Goal: Task Accomplishment & Management: Use online tool/utility

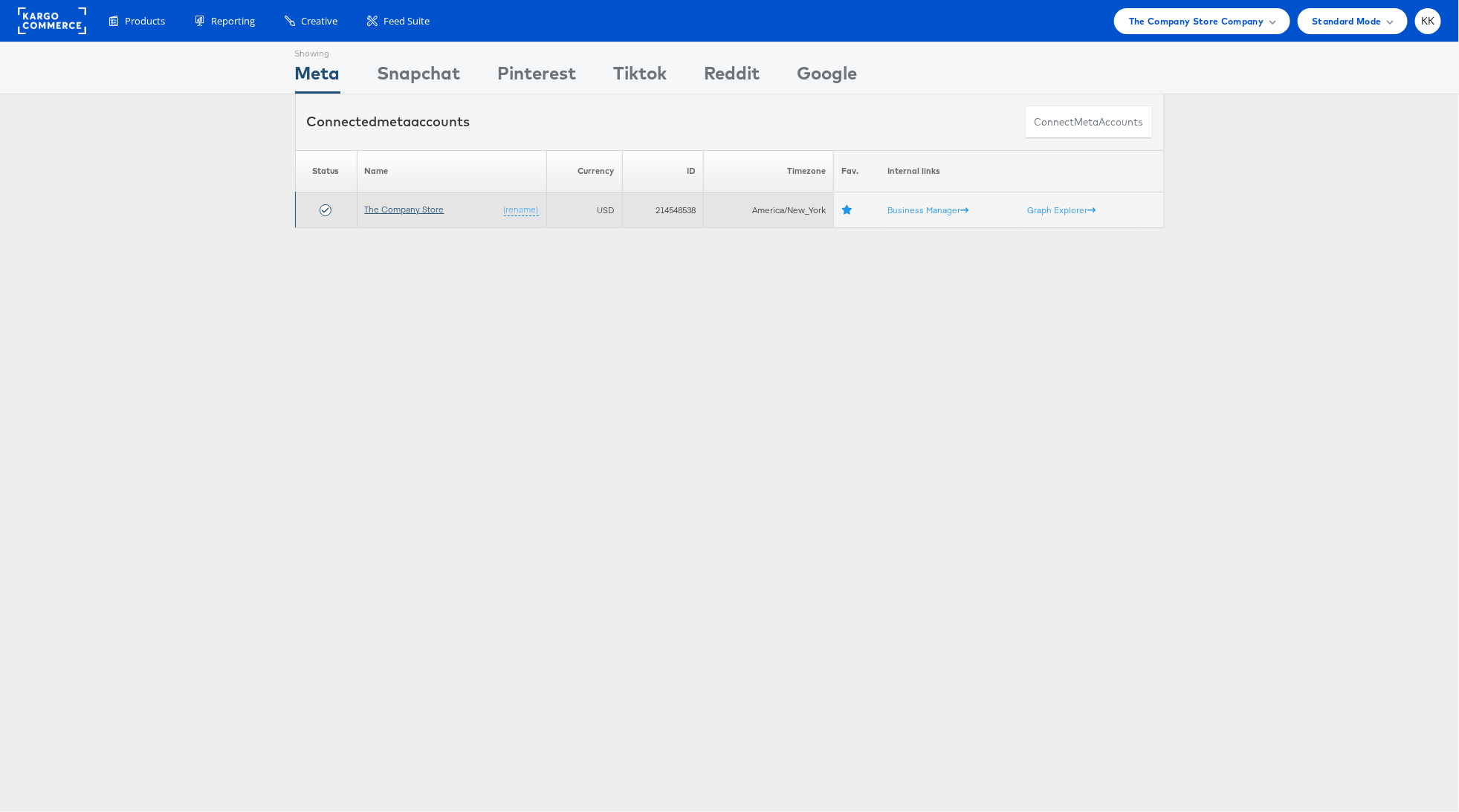
click at [423, 203] on link "The Company Store" at bounding box center [404, 208] width 79 height 11
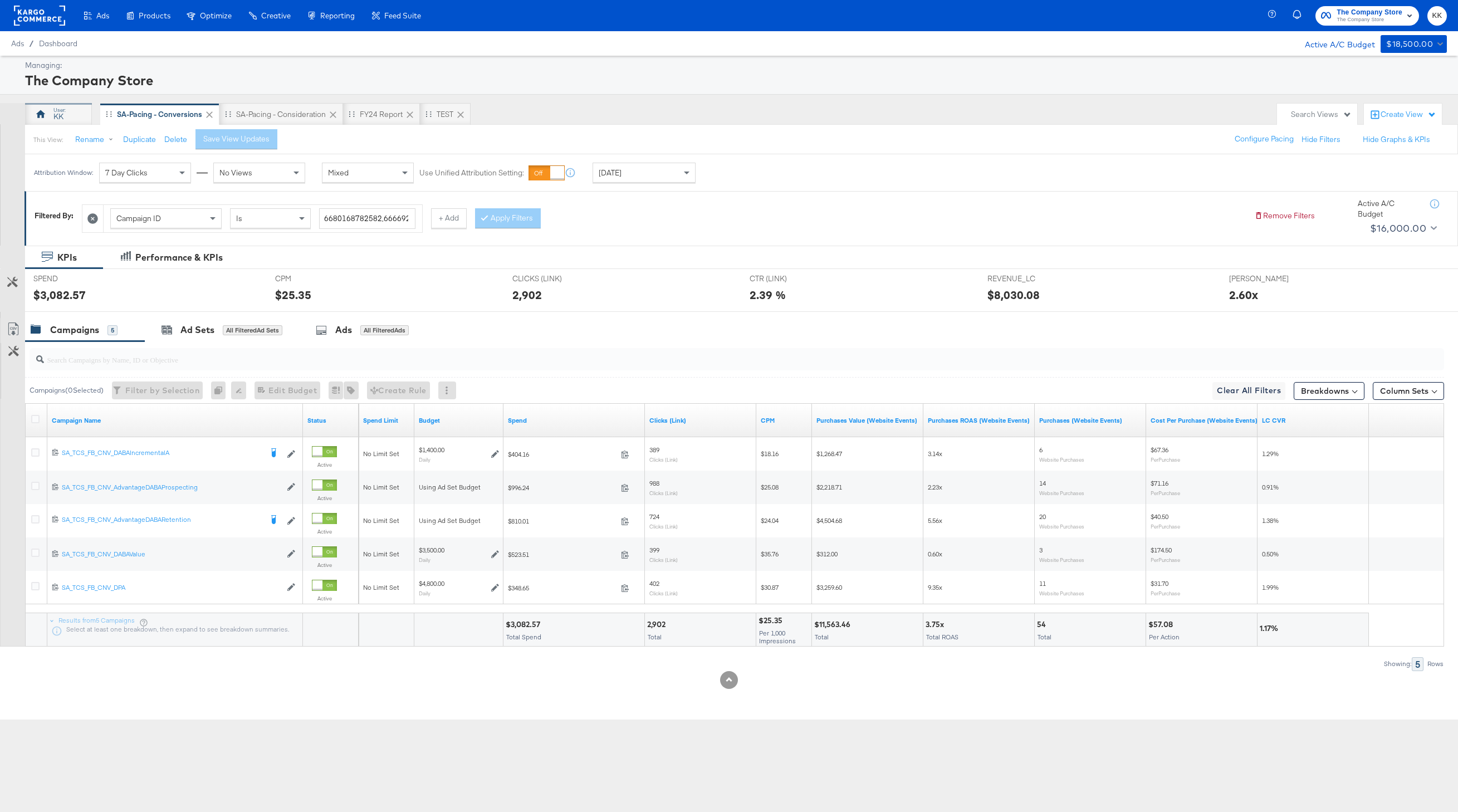
click at [54, 112] on div "KK" at bounding box center [59, 117] width 10 height 11
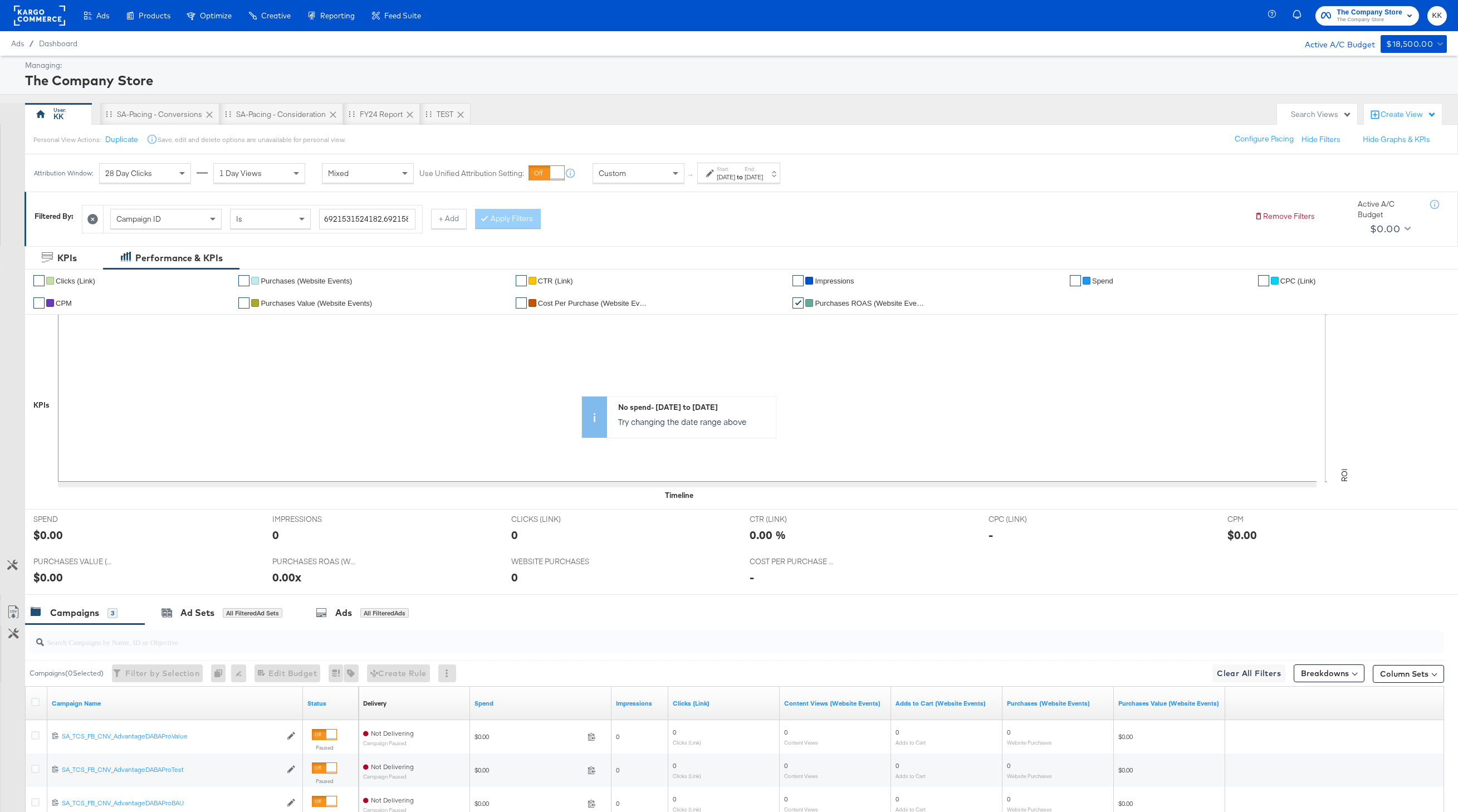
click at [87, 214] on div at bounding box center [92, 219] width 21 height 27
click at [103, 217] on div at bounding box center [92, 219] width 21 height 27
click at [94, 217] on icon at bounding box center [92, 219] width 11 height 11
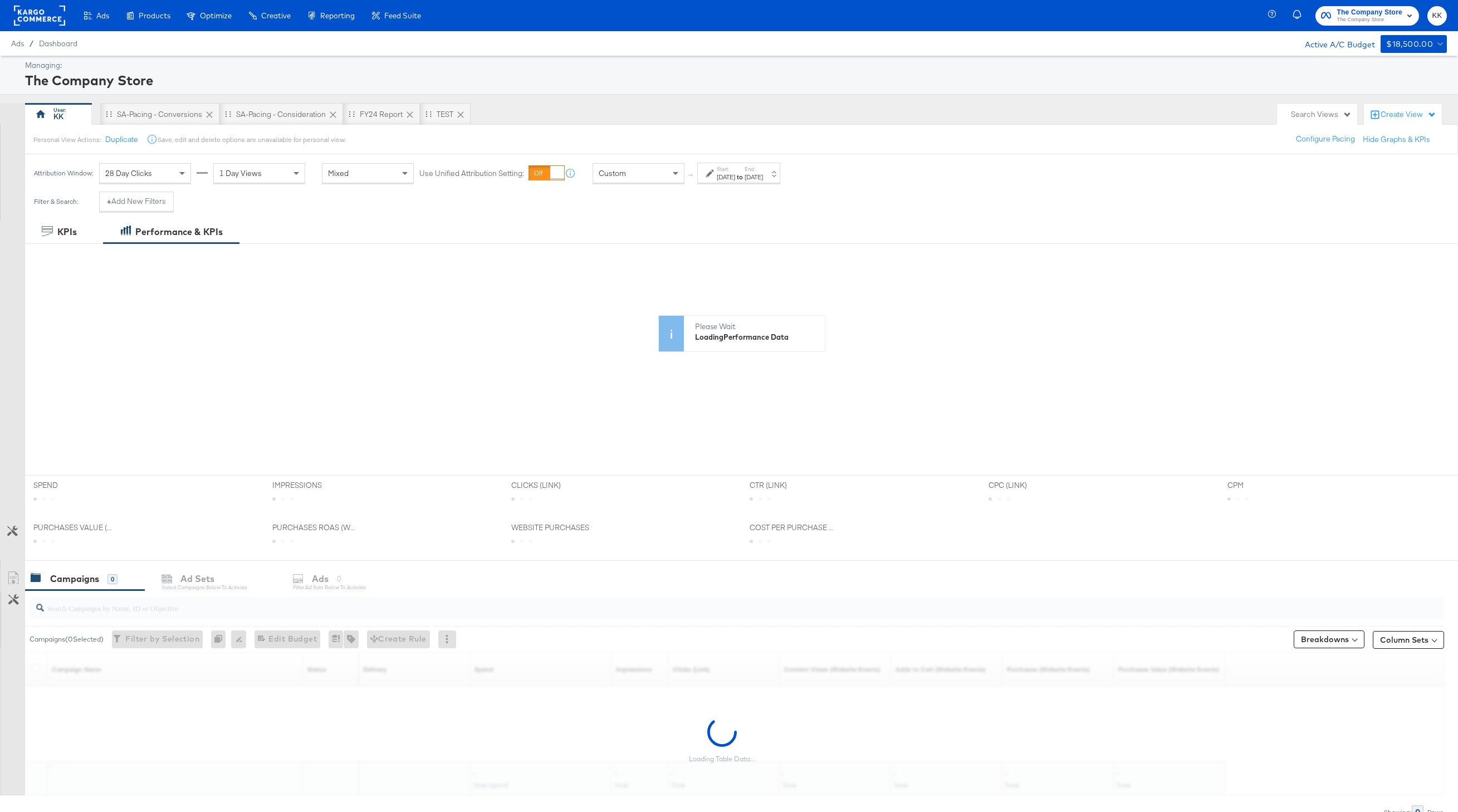
click at [724, 194] on div "Filter & Search: + Add New Filters" at bounding box center [729, 206] width 1458 height 29
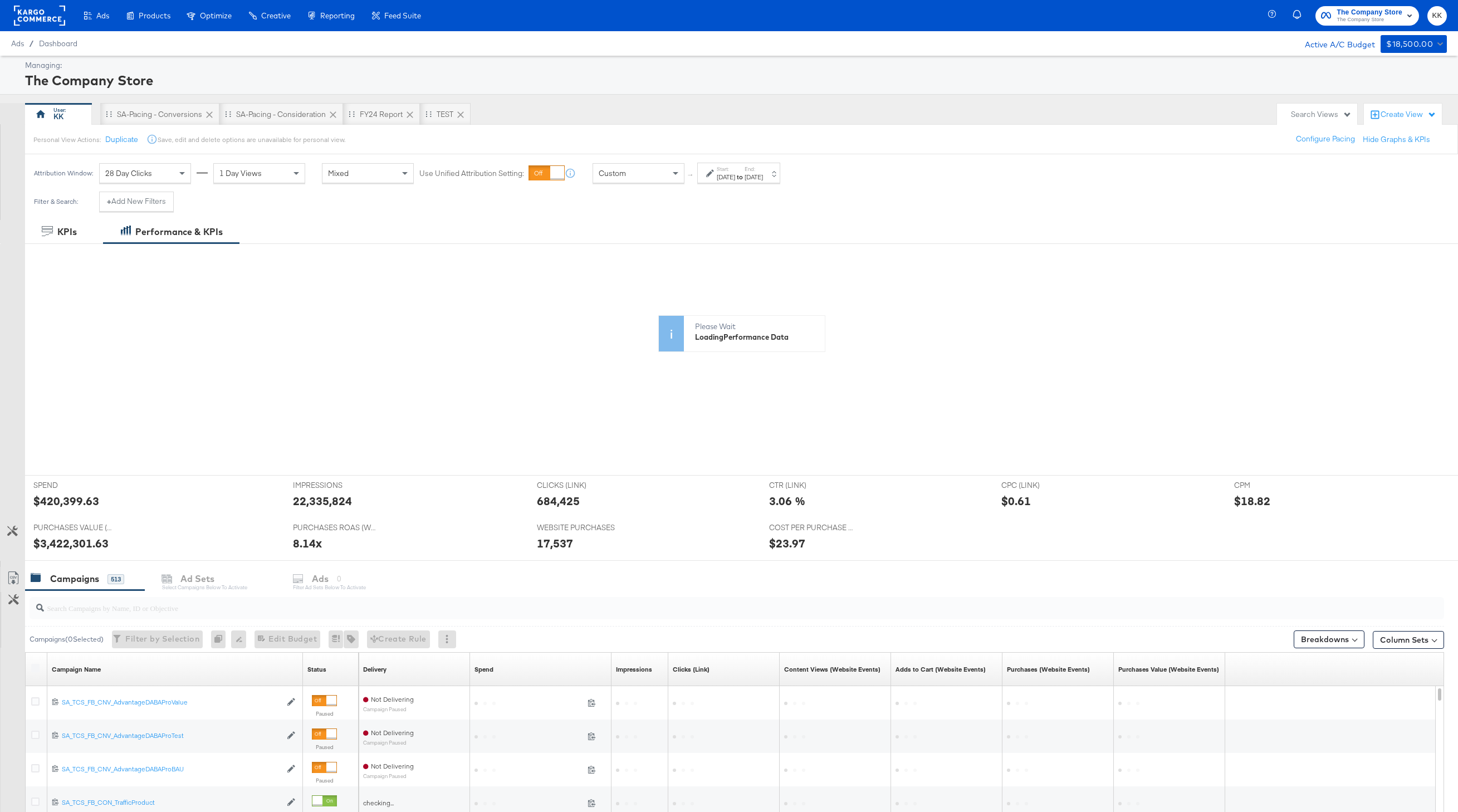
click at [725, 184] on div "Attribution Window: 28 Day Clicks 1 Day Views Mixed Use Unified Attribution Set…" at bounding box center [409, 173] width 769 height 38
click at [727, 170] on label "Start:" at bounding box center [725, 168] width 18 height 7
click at [595, 259] on input "September 1st 2025" at bounding box center [602, 261] width 120 height 20
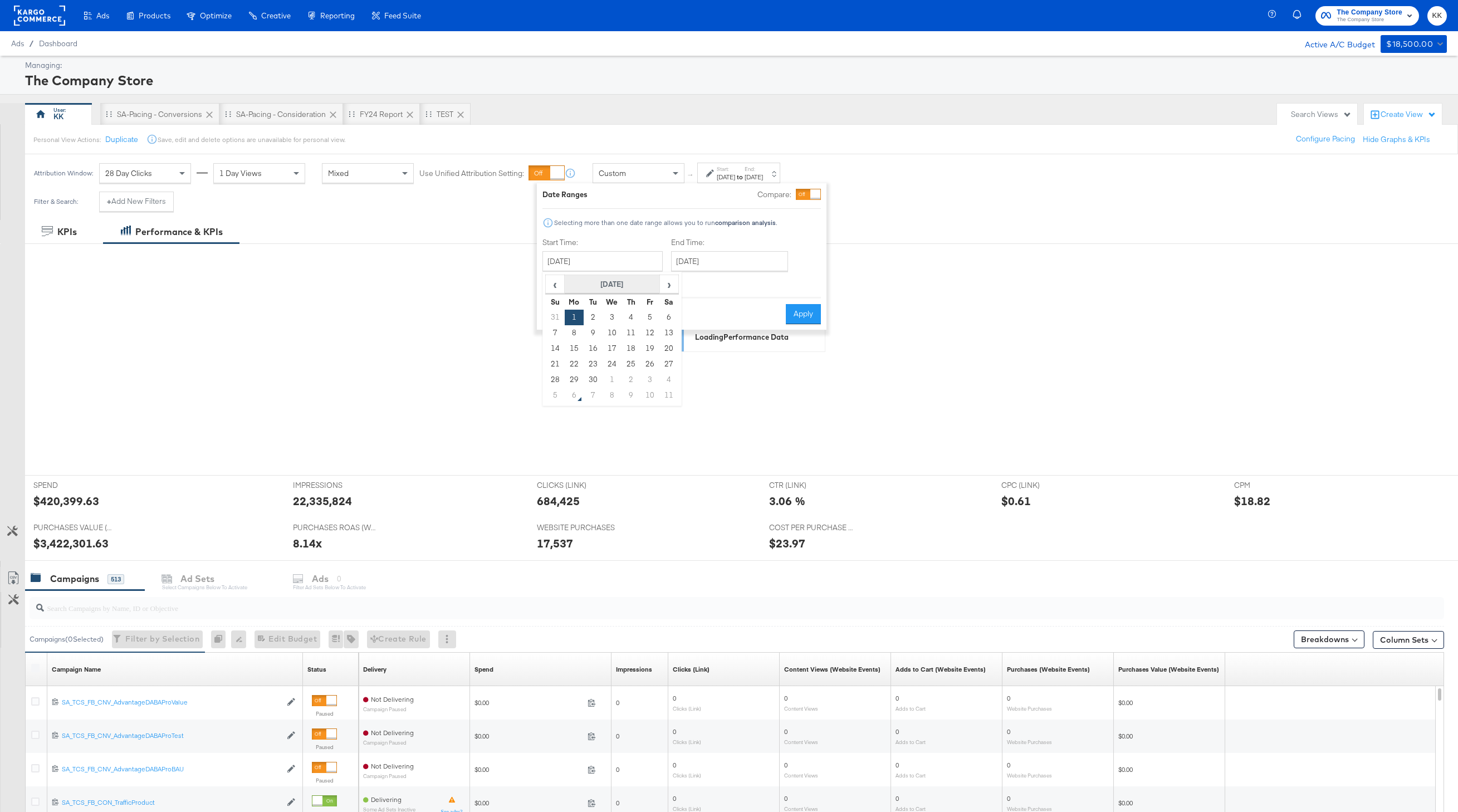
click at [597, 291] on th "September 2025" at bounding box center [612, 285] width 95 height 19
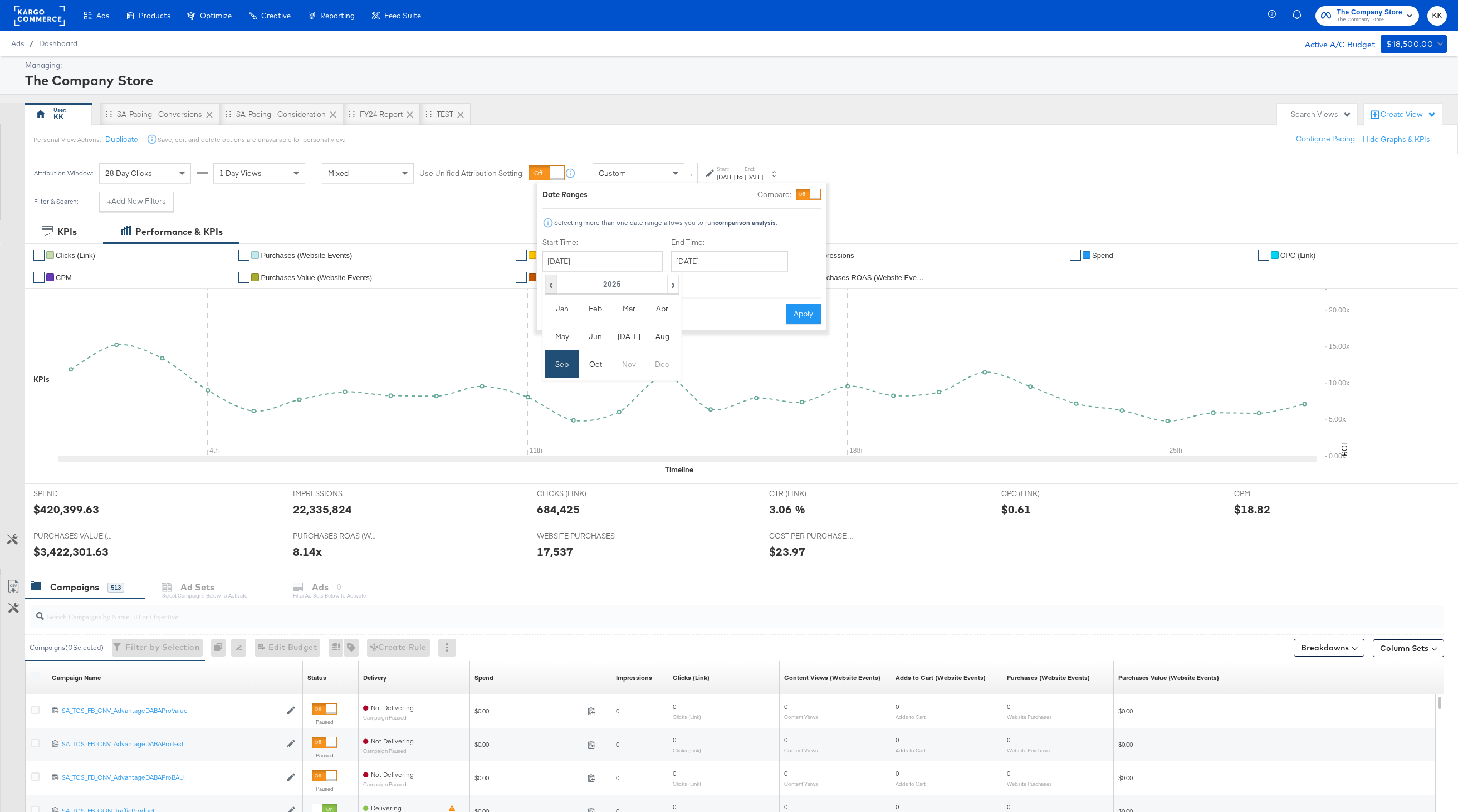
click at [549, 289] on span "‹" at bounding box center [551, 284] width 10 height 17
click at [599, 361] on td "Oct" at bounding box center [595, 364] width 33 height 28
click at [577, 314] on td "26" at bounding box center [574, 317] width 19 height 15
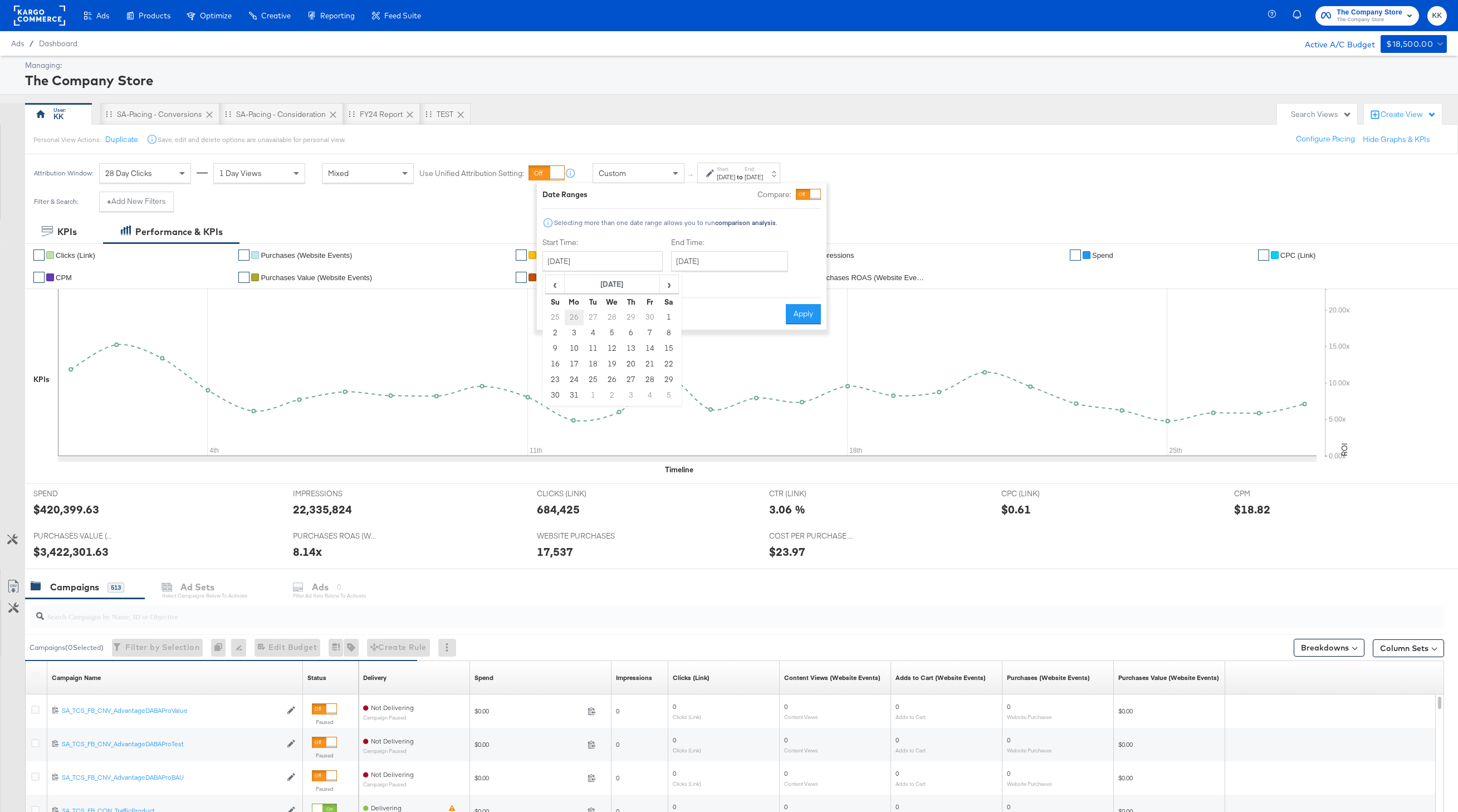
type input "September 26th 2022"
click at [711, 260] on input "September 28th 2025" at bounding box center [733, 261] width 117 height 20
click at [729, 289] on th "September 2025" at bounding box center [745, 285] width 95 height 19
click at [733, 289] on th "2025" at bounding box center [745, 285] width 111 height 19
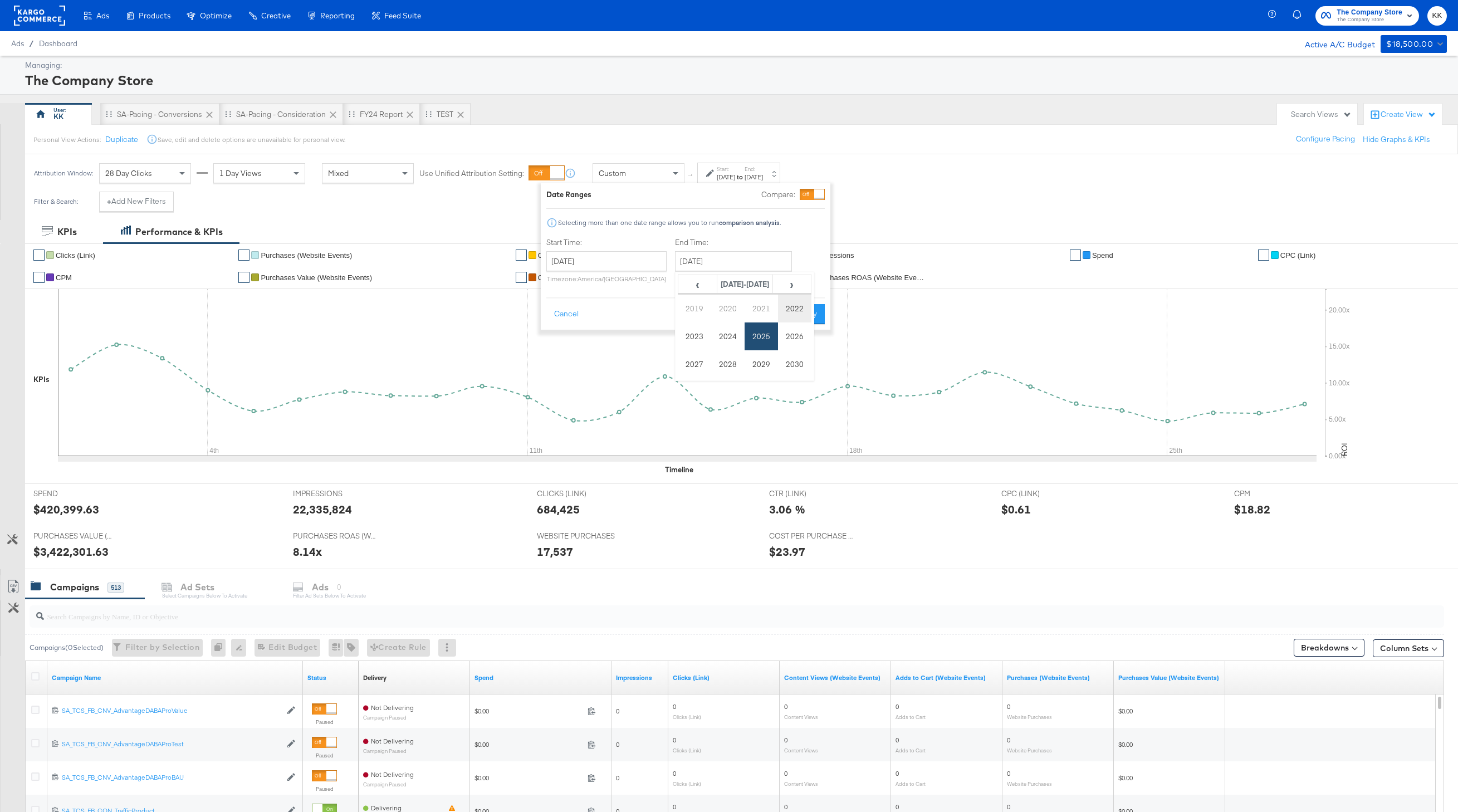
click at [804, 306] on td "2022" at bounding box center [794, 308] width 33 height 28
click at [764, 367] on td "Nov" at bounding box center [761, 364] width 33 height 28
click at [685, 329] on td "6" at bounding box center [688, 333] width 19 height 15
type input "November 6th 2022"
click at [733, 265] on input "November 6th 2022" at bounding box center [730, 261] width 117 height 20
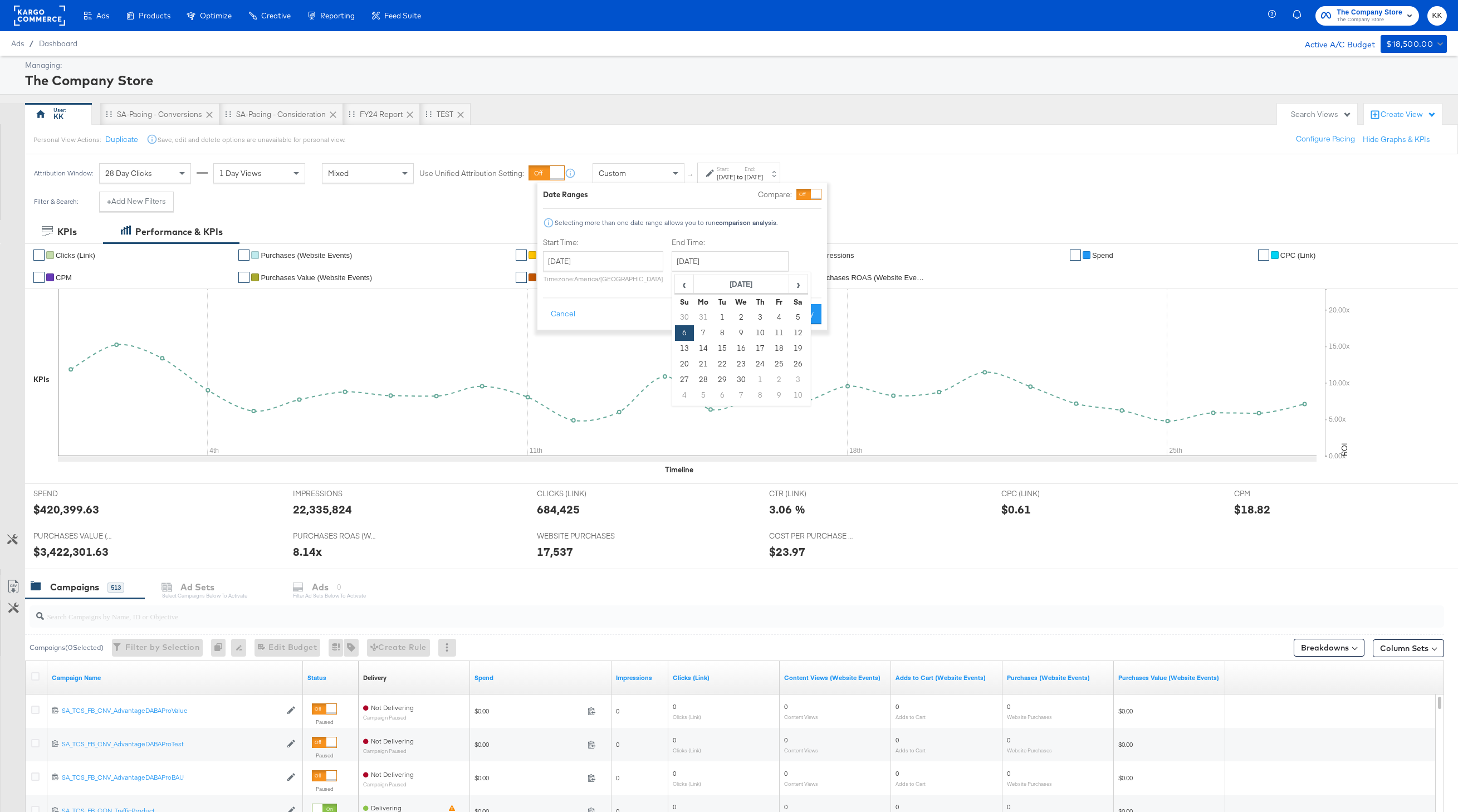
click at [804, 255] on div "Start Time: September 26th 2022 ‹ September 2022 › Su Mo Tu We Th Fr Sa 28 29 3…" at bounding box center [682, 262] width 279 height 50
click at [602, 269] on input "September 26th 2022" at bounding box center [603, 261] width 120 height 20
click at [668, 286] on span "›" at bounding box center [669, 284] width 17 height 17
click at [574, 337] on td "3" at bounding box center [575, 333] width 19 height 15
type input "October 3rd 2022"
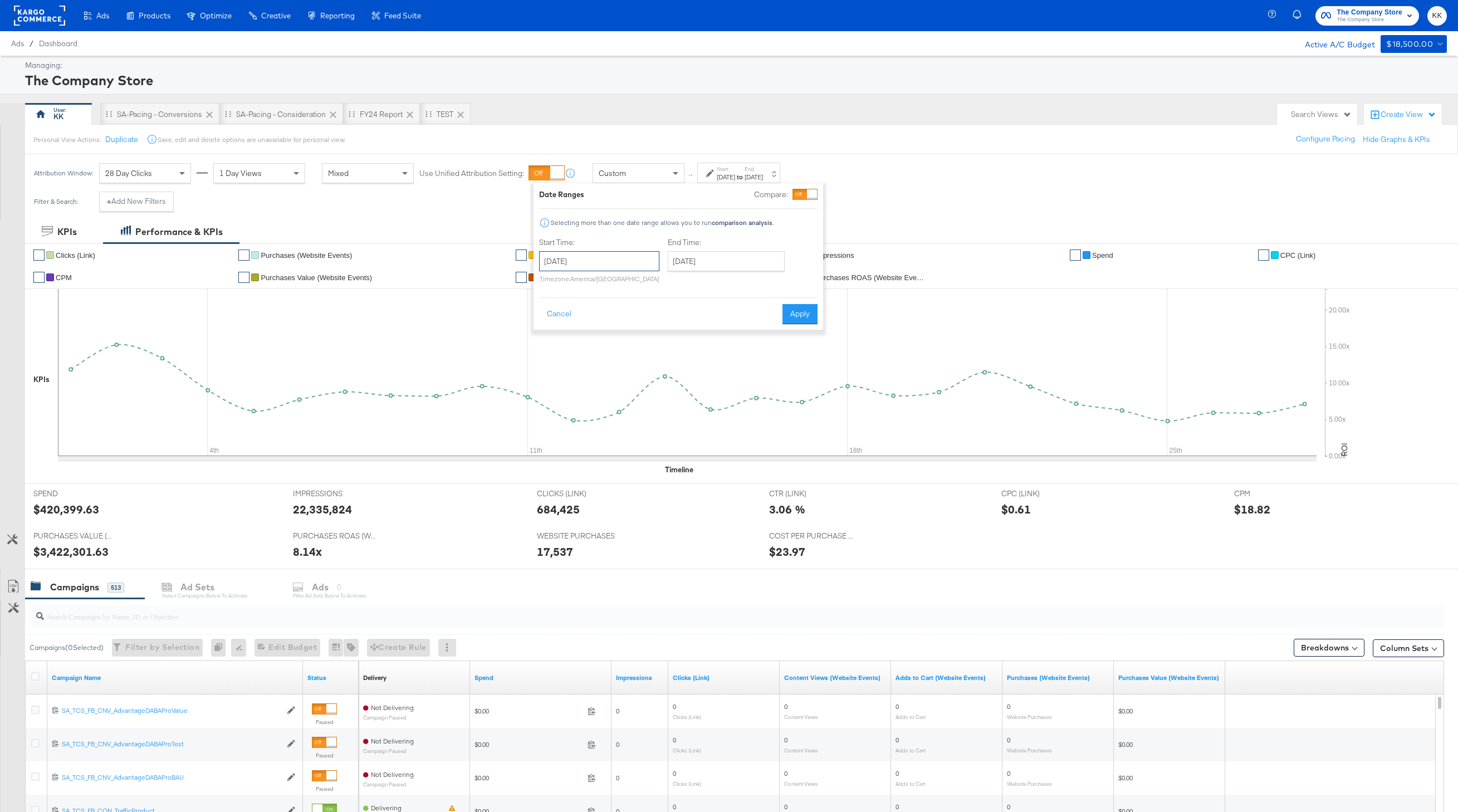
click at [606, 257] on input "October 3rd 2022" at bounding box center [599, 261] width 120 height 20
click at [697, 262] on input "November 6th 2022" at bounding box center [725, 261] width 117 height 20
click at [743, 228] on div at bounding box center [678, 228] width 279 height 1
click at [812, 315] on button "Apply" at bounding box center [799, 314] width 35 height 20
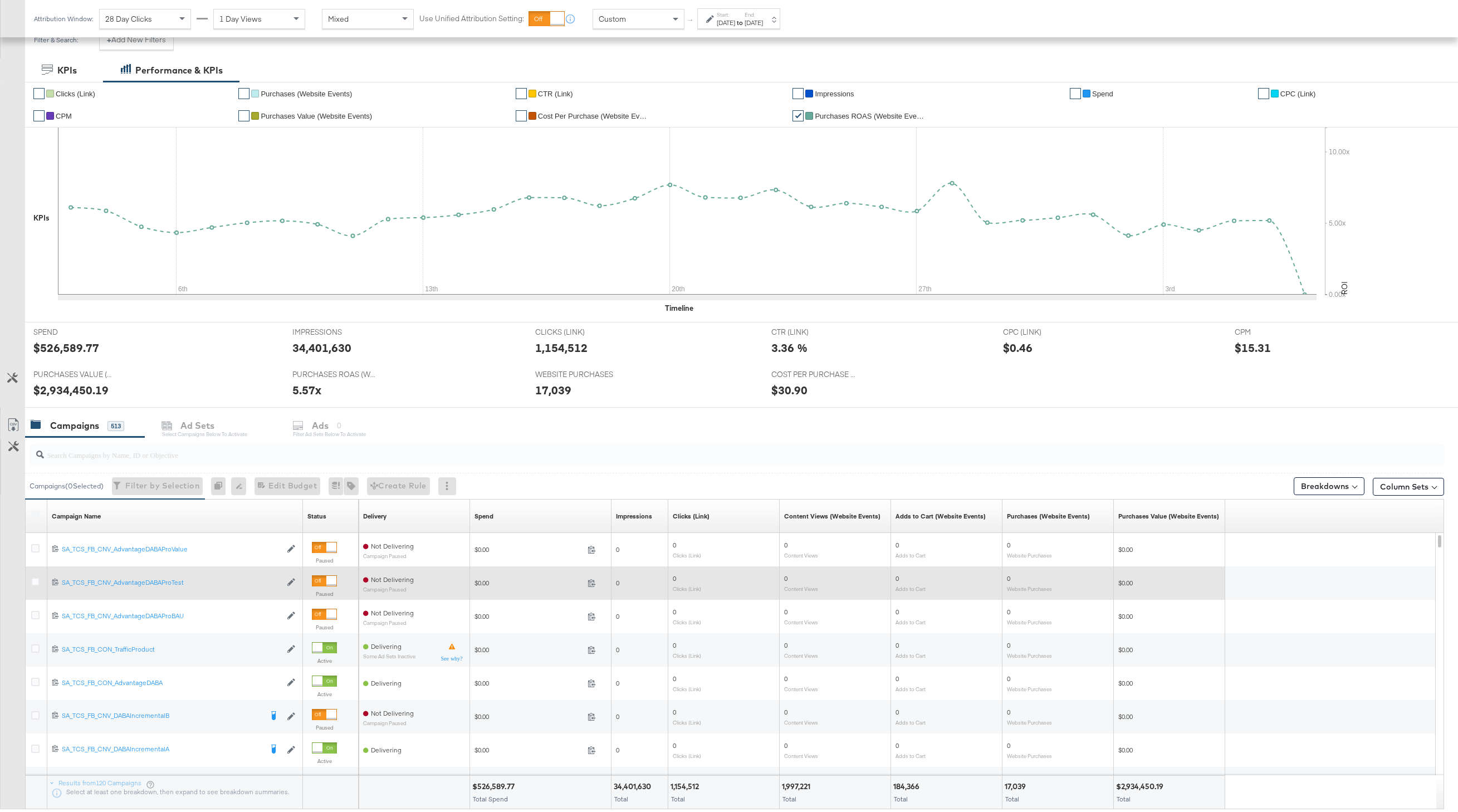
scroll to position [205, 0]
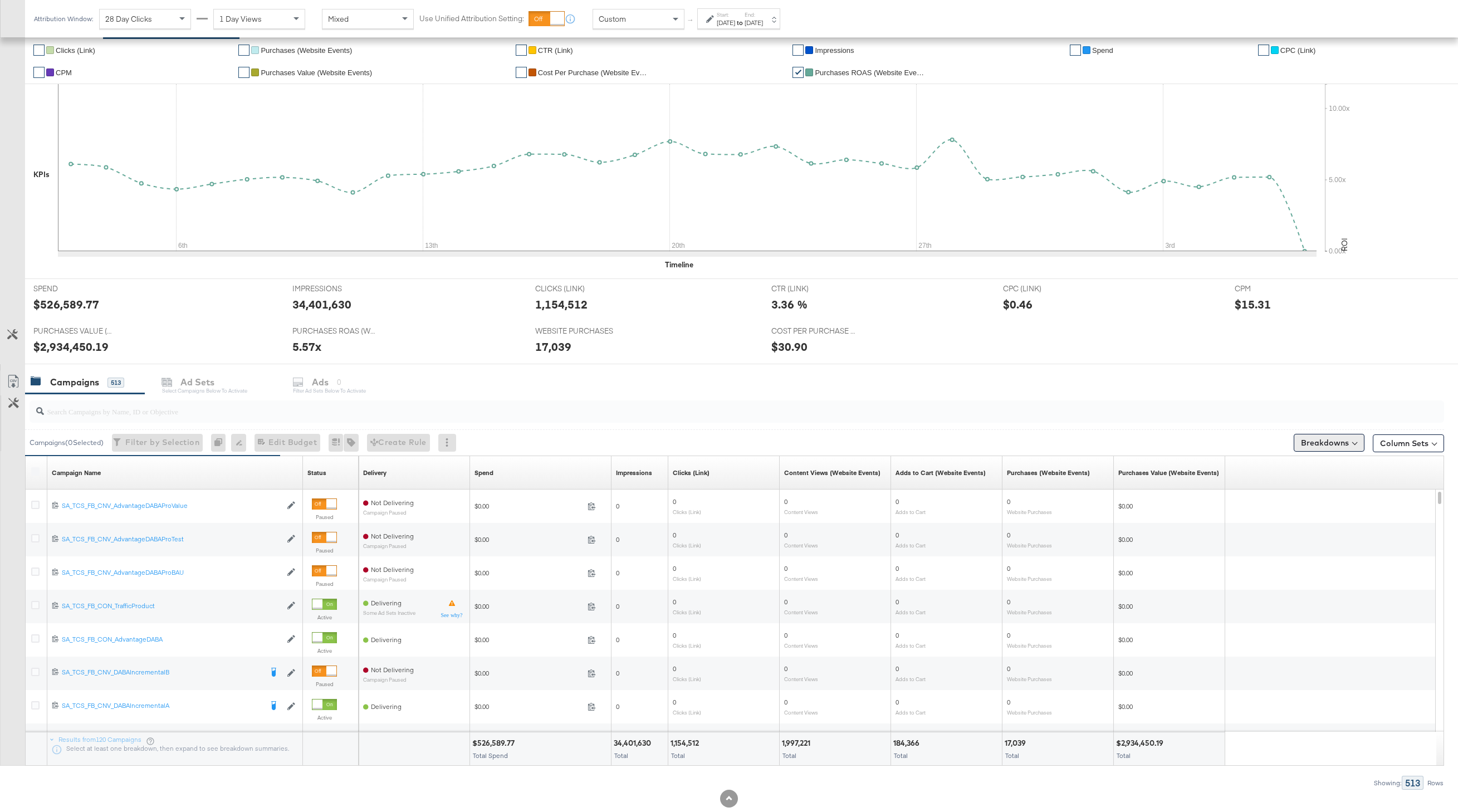
click at [1336, 437] on button "Breakdowns" at bounding box center [1329, 443] width 71 height 18
click at [1284, 504] on link "Time" at bounding box center [1302, 509] width 122 height 18
click at [1269, 541] on div "Day" at bounding box center [1303, 537] width 121 height 11
click at [1302, 612] on button "Apply Breakdown" at bounding box center [1302, 614] width 77 height 20
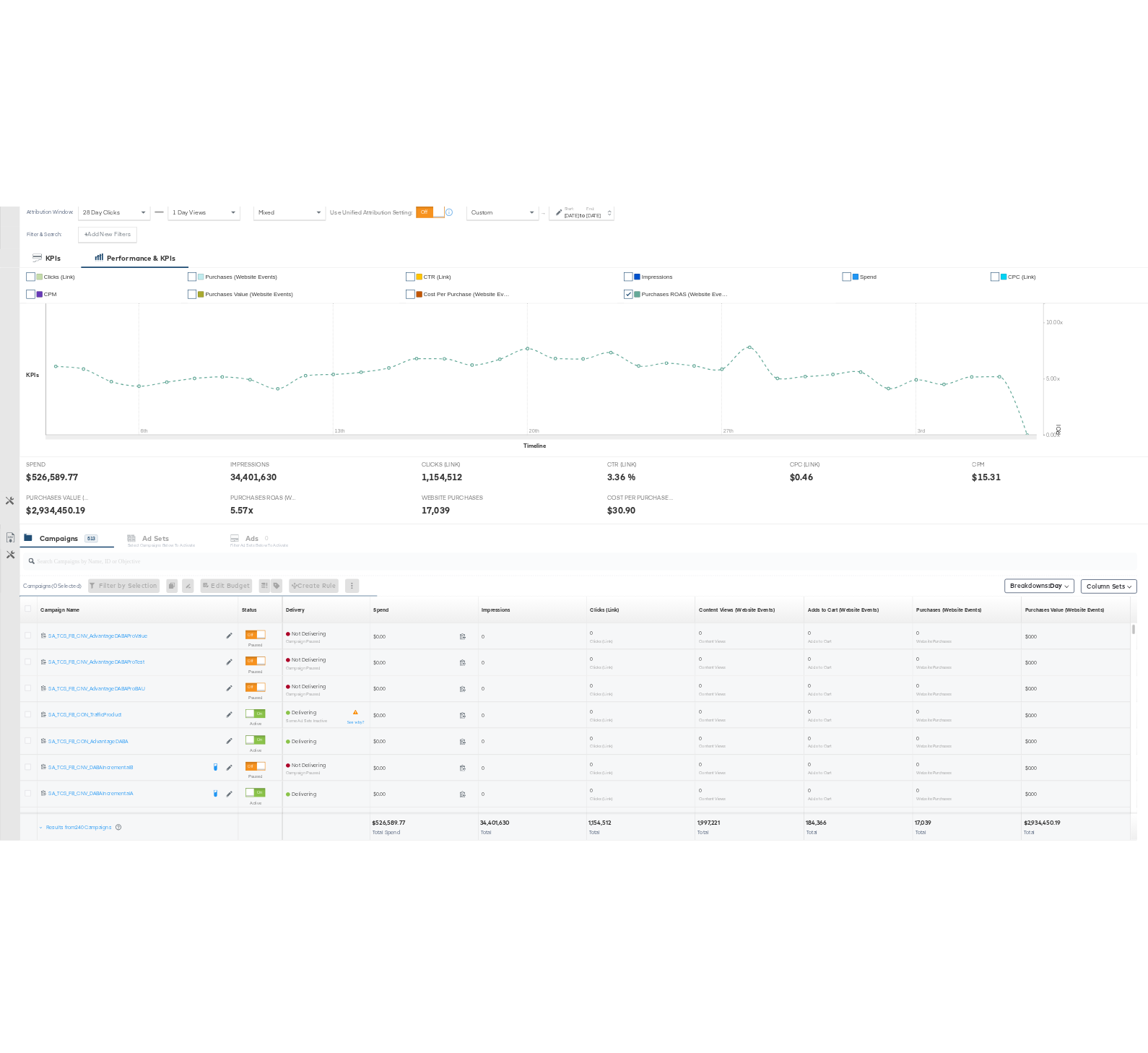
scroll to position [217, 0]
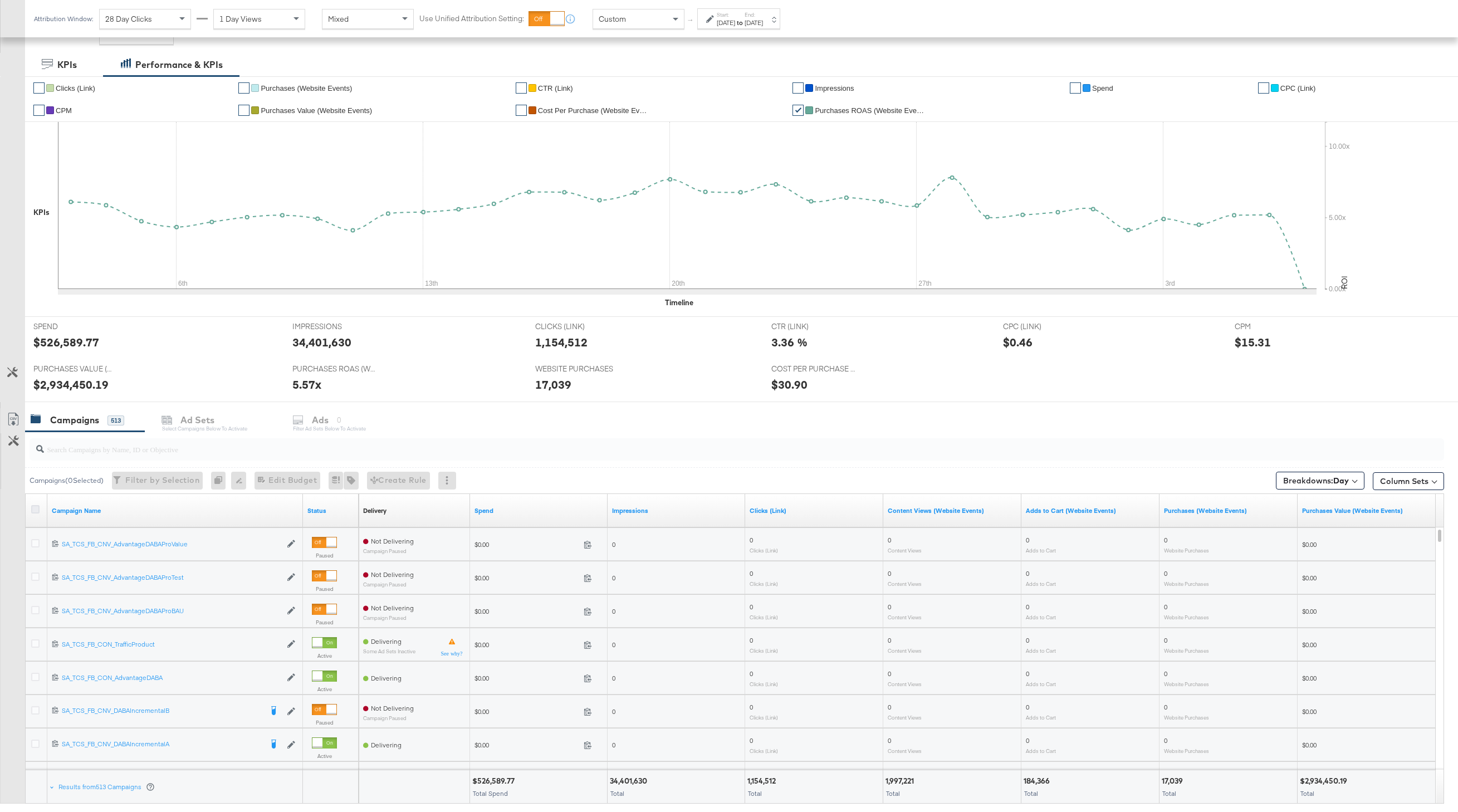
click at [37, 509] on icon at bounding box center [35, 509] width 8 height 8
click at [0, 0] on input "checkbox" at bounding box center [0, 0] width 0 height 0
click at [17, 421] on icon at bounding box center [13, 419] width 13 height 13
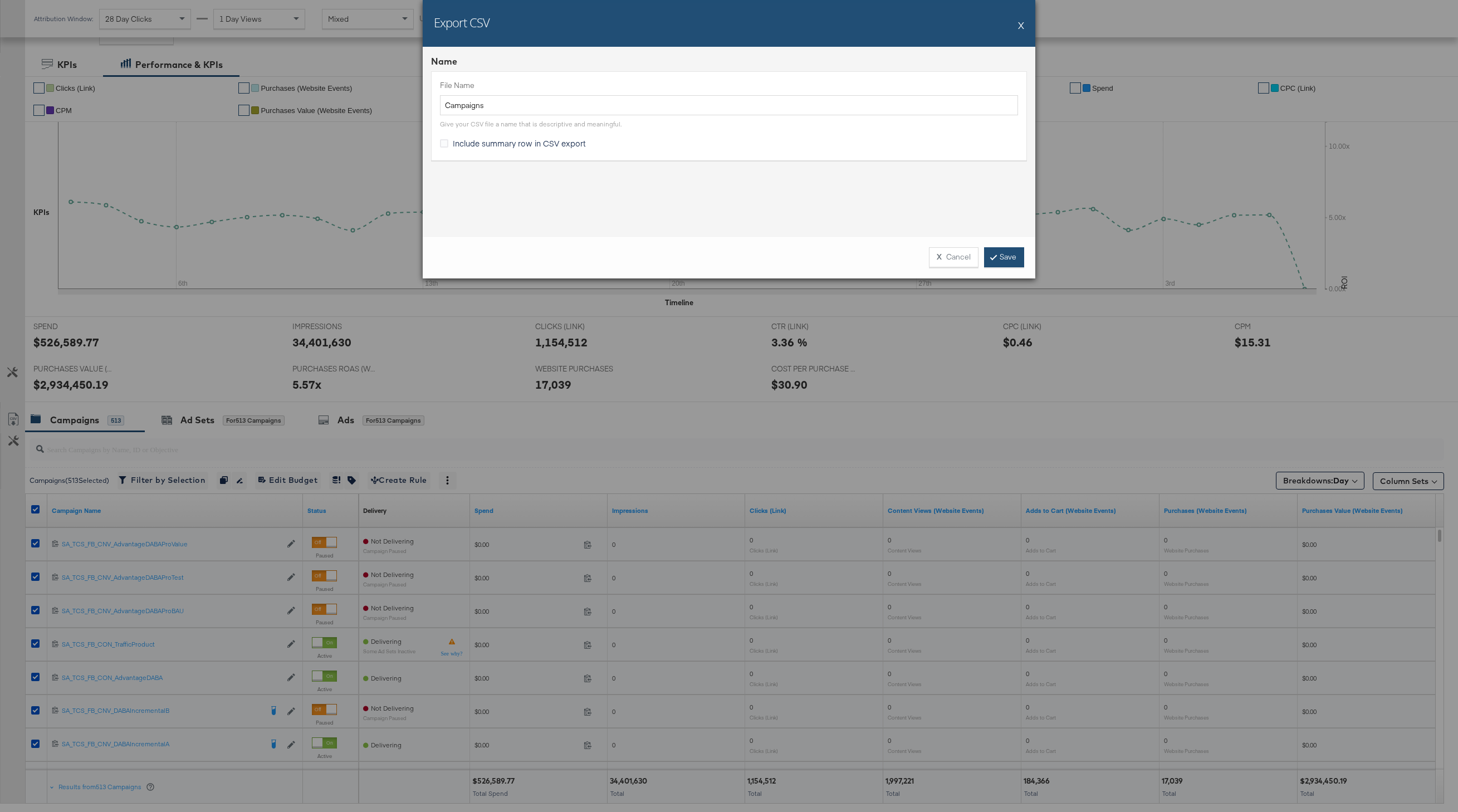
click at [1003, 262] on link "Save" at bounding box center [1004, 257] width 40 height 20
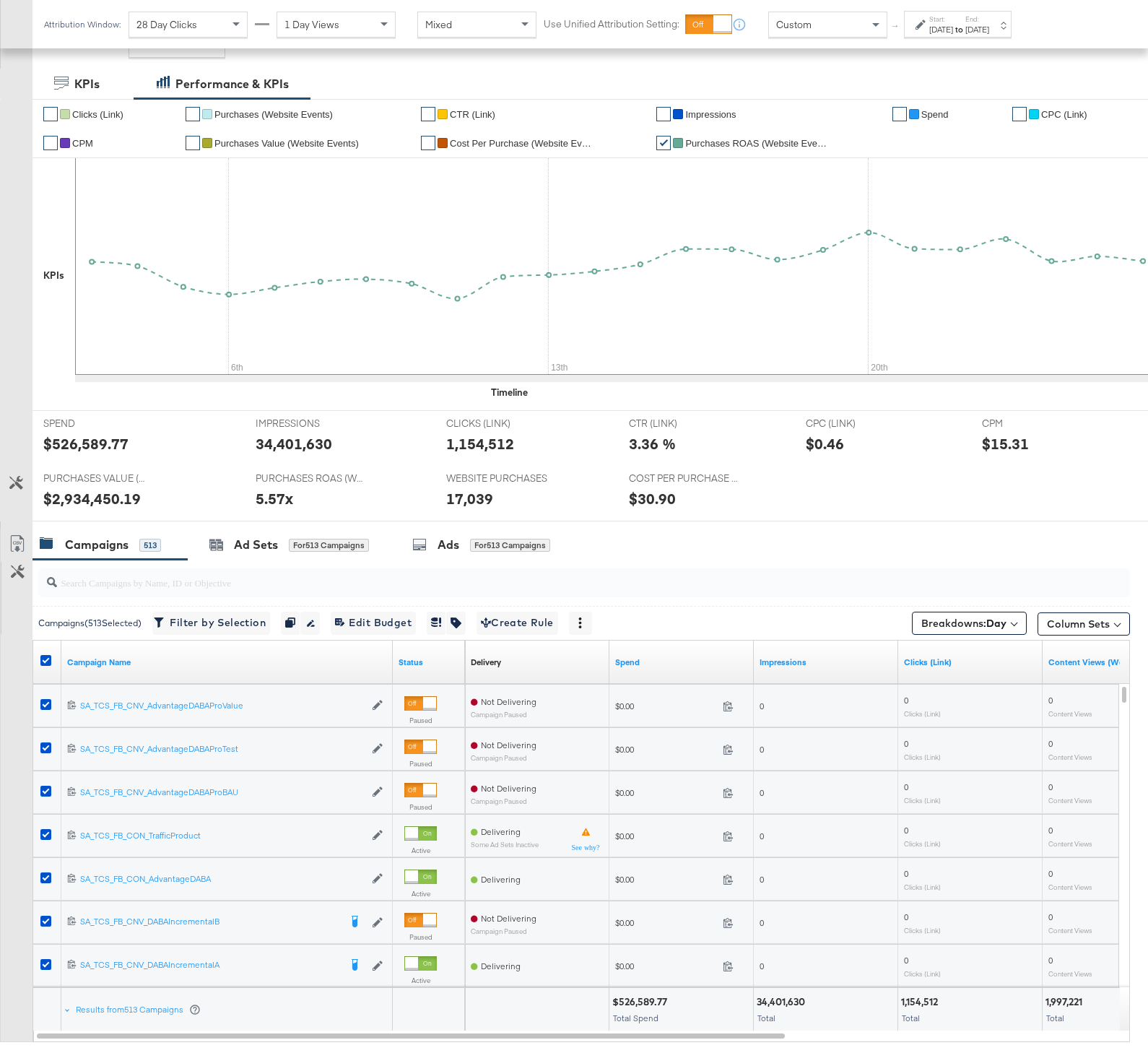
click at [941, 29] on div "Oct 3rd 2022" at bounding box center [941, 30] width 24 height 12
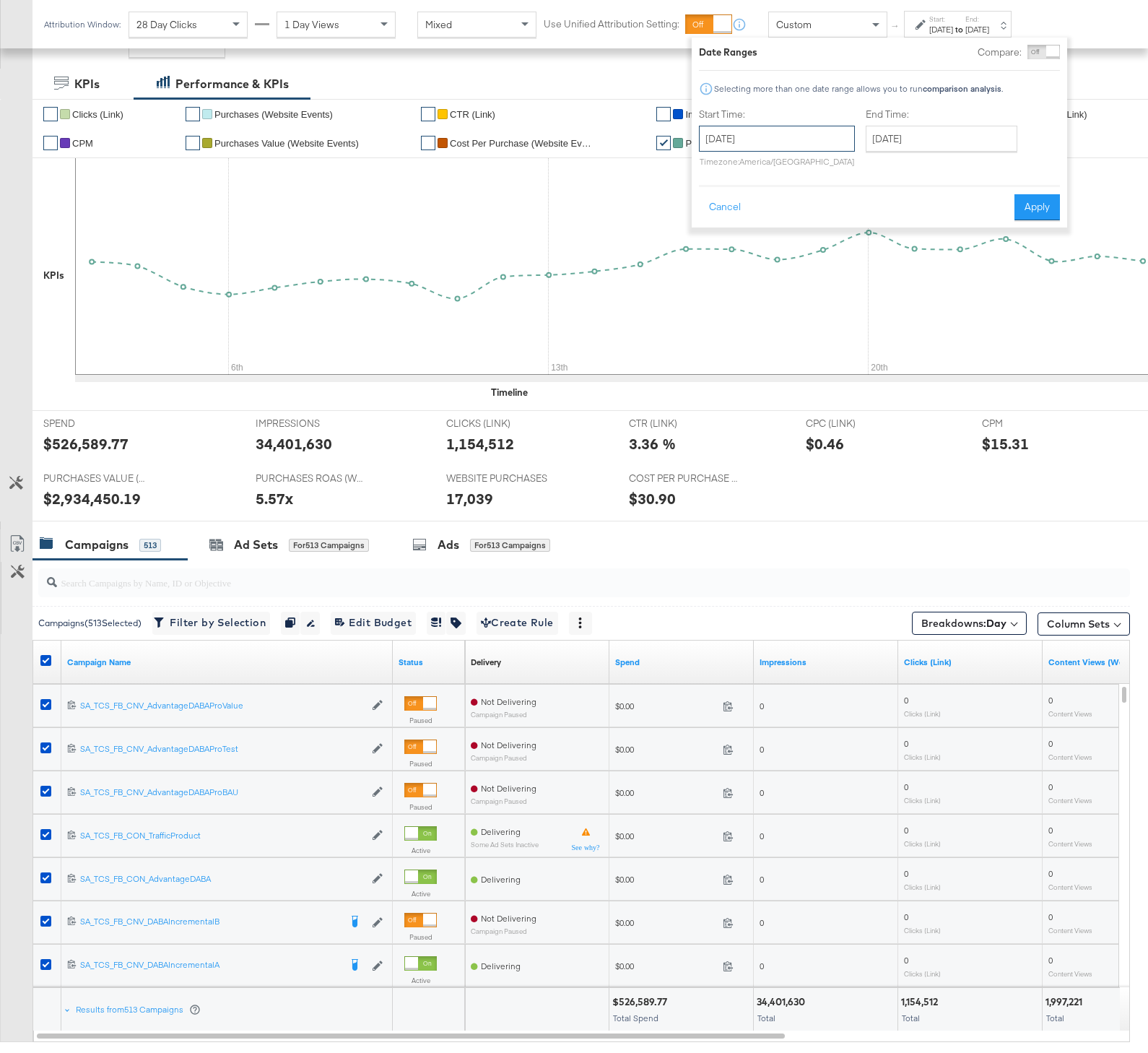
click at [747, 130] on input "October 3rd 2022" at bounding box center [777, 138] width 156 height 26
click at [737, 202] on td "26" at bounding box center [741, 212] width 25 height 20
type input "September 26th 2022"
click at [959, 136] on input "November 6th 2022" at bounding box center [946, 138] width 151 height 26
click at [899, 206] on td "31" at bounding box center [912, 212] width 25 height 20
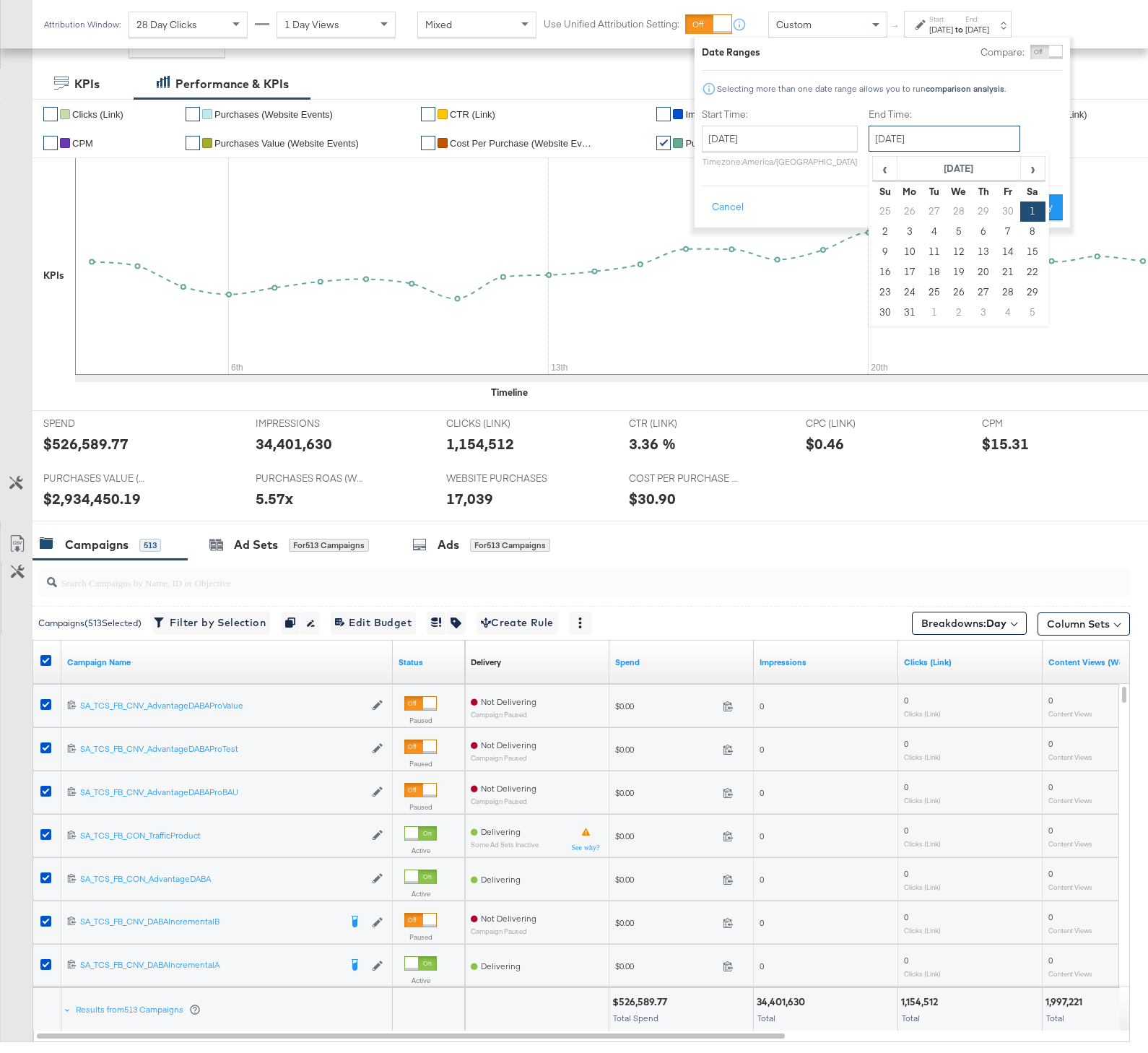
click at [931, 140] on input "October 1st 2022" at bounding box center [944, 138] width 151 height 26
click at [905, 317] on td "31" at bounding box center [910, 312] width 25 height 20
type input "October 31st 2022"
click at [1043, 210] on button "Apply" at bounding box center [1045, 207] width 45 height 26
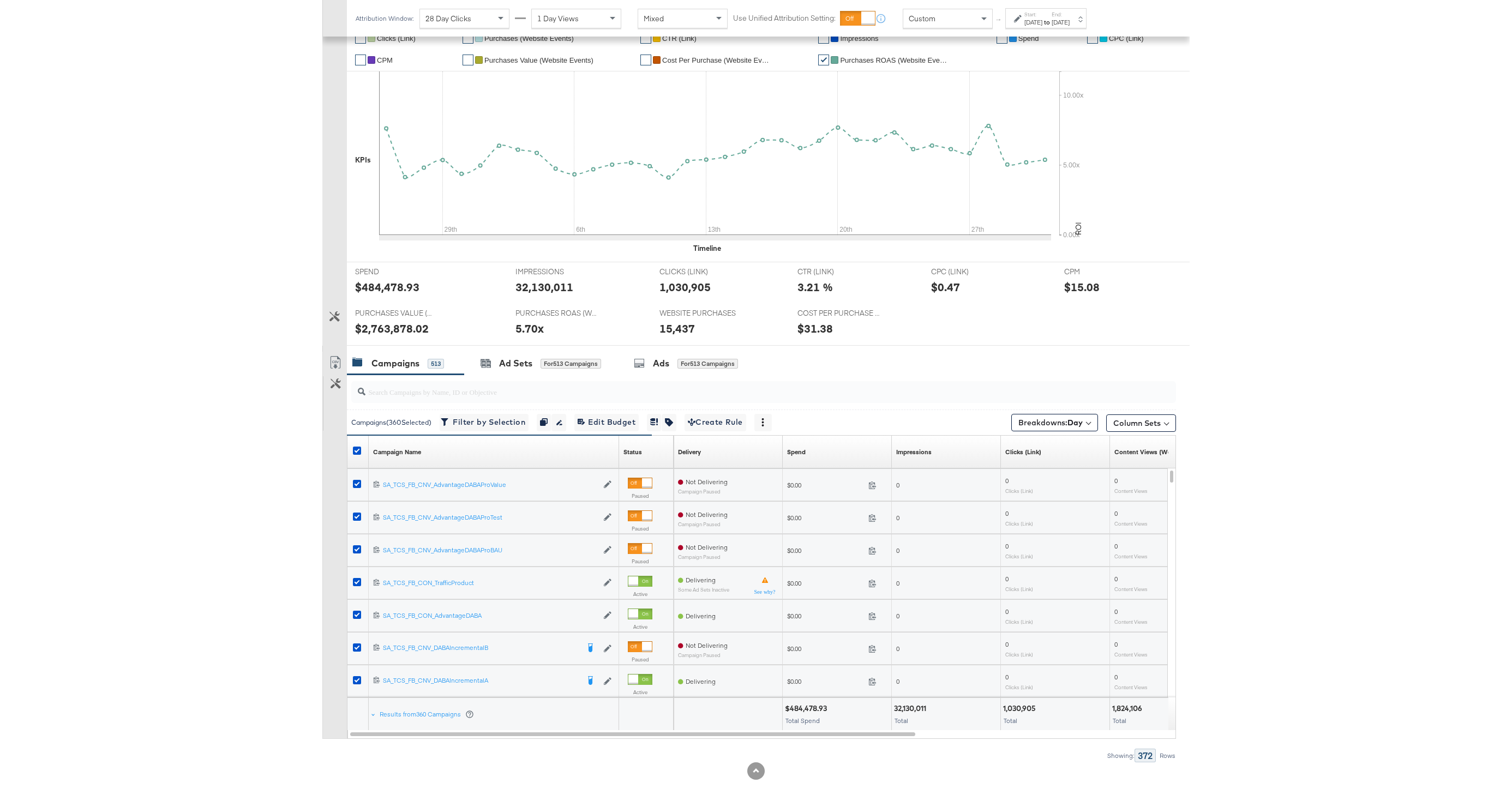
scroll to position [227, 0]
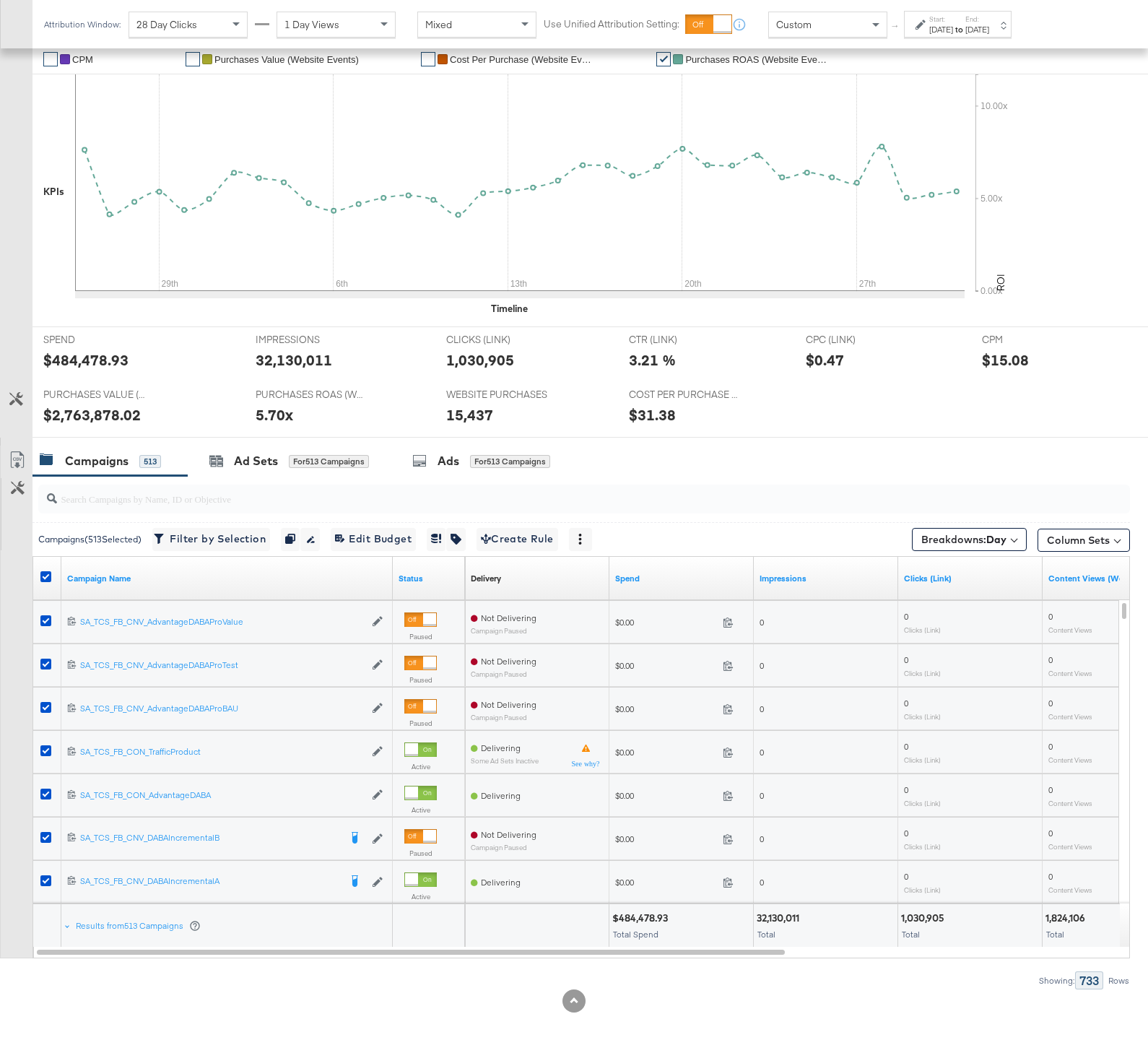
click at [951, 1042] on div "KPIs Performance & KPIs Customize KPIs ✔ Clicks (Link) ✔ Purchases (Website Eve…" at bounding box center [574, 518] width 1148 height 1067
click at [10, 454] on icon at bounding box center [17, 460] width 17 height 17
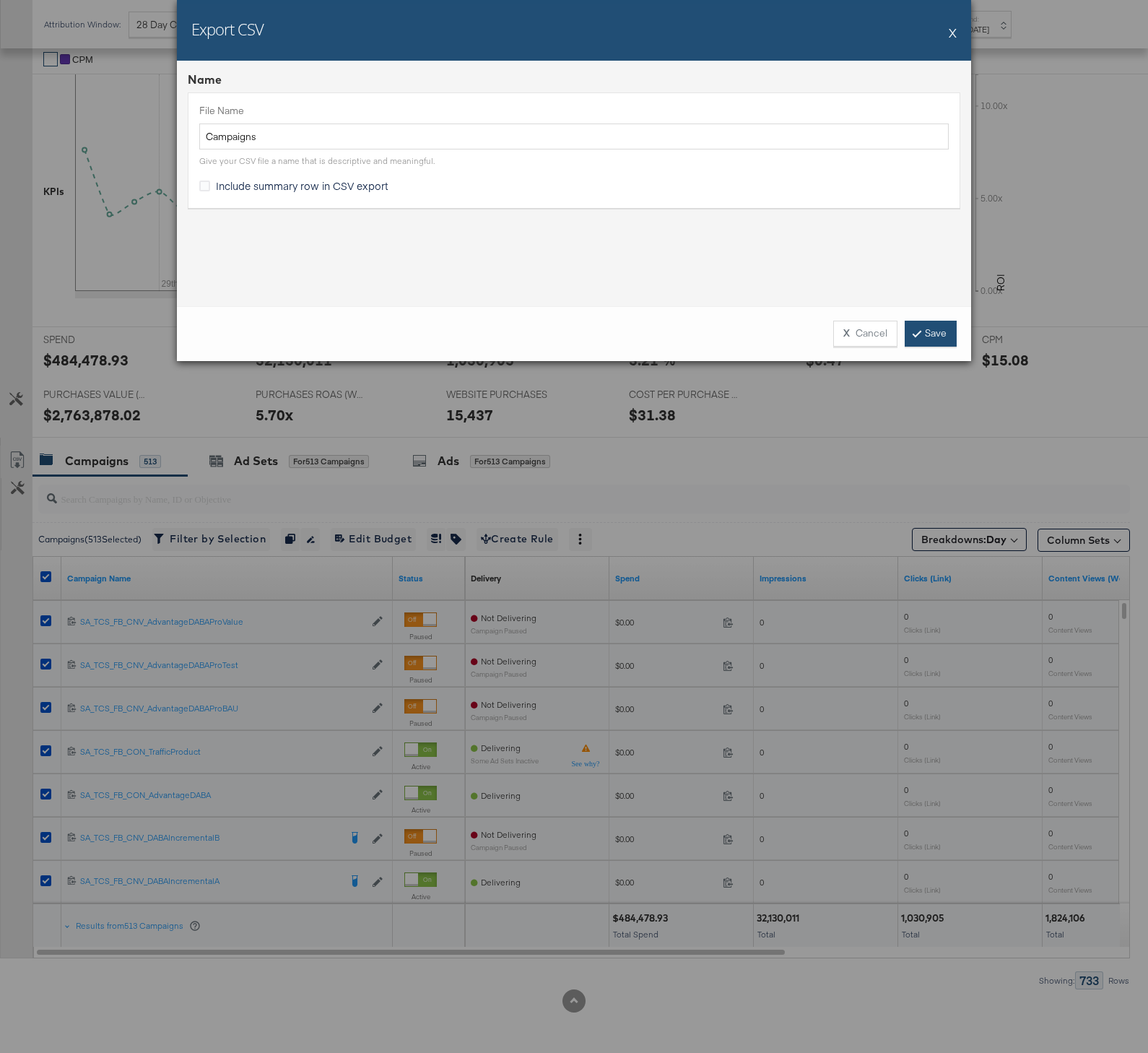
click at [954, 337] on link "Save" at bounding box center [931, 333] width 52 height 26
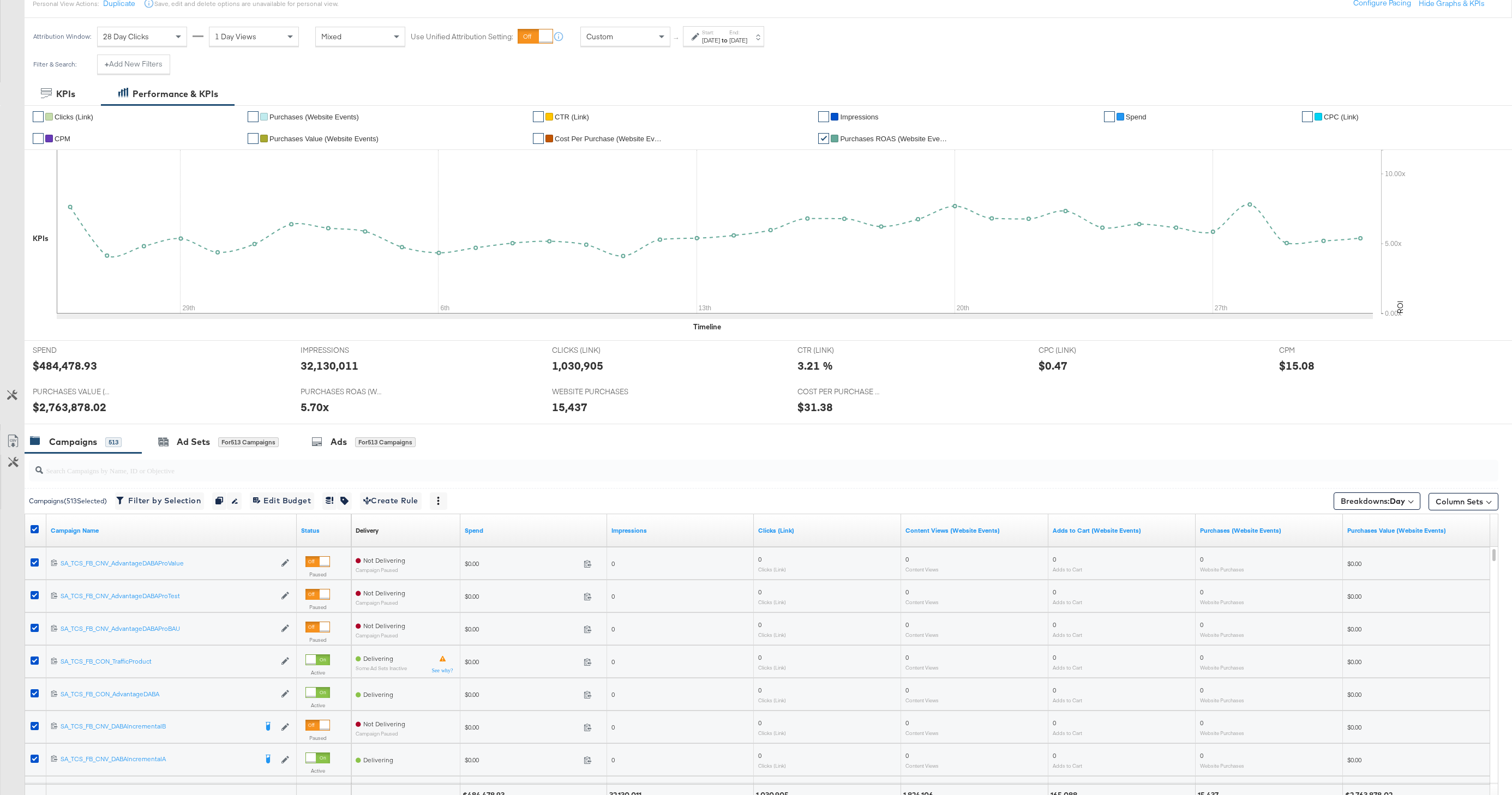
scroll to position [92, 0]
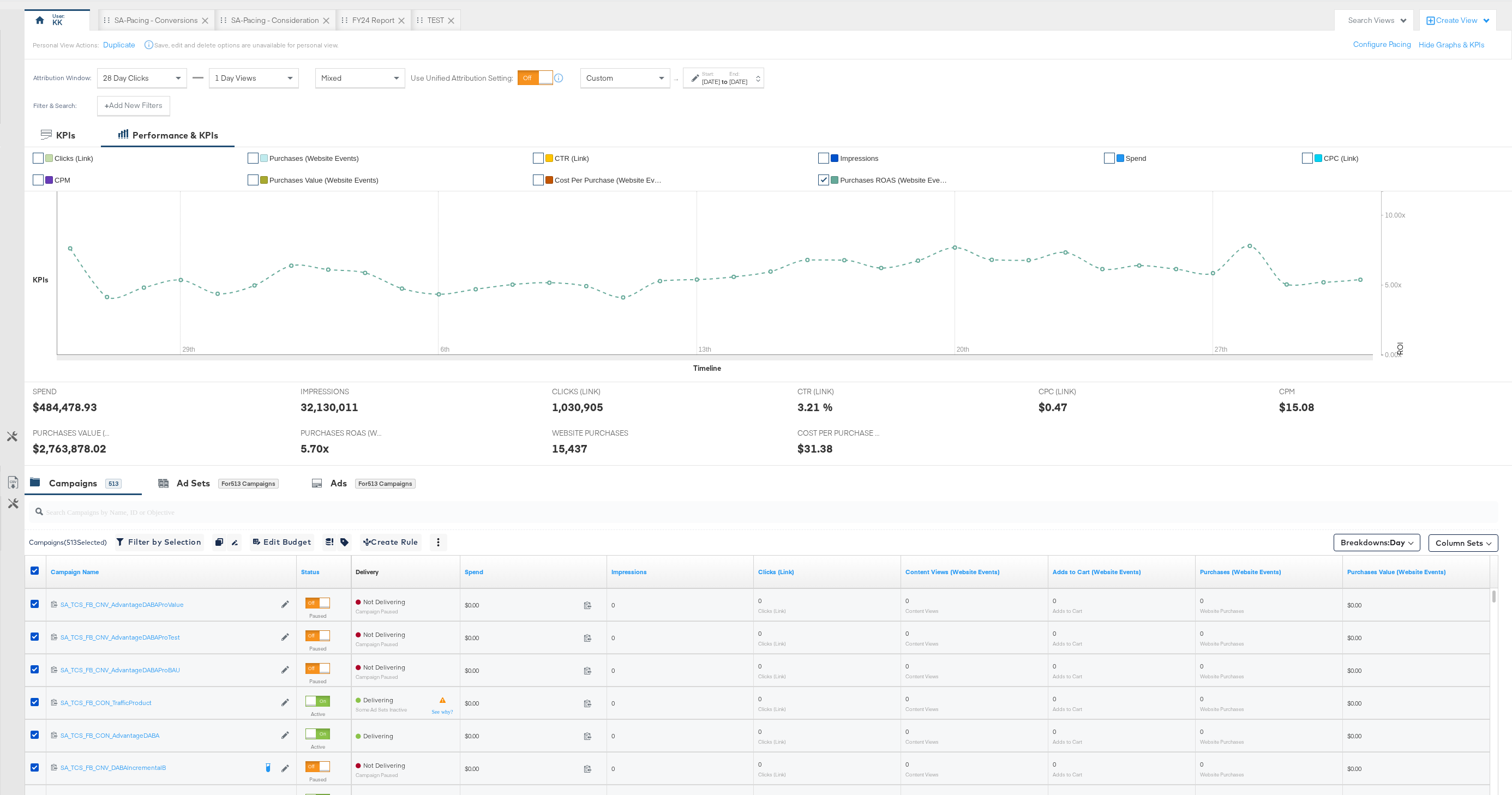
click at [716, 87] on div "Start: Sep 26th 2022 to End: Oct 31st 2022" at bounding box center [724, 77] width 81 height 20
click at [597, 162] on input "September 26th 2022" at bounding box center [592, 163] width 118 height 19
click at [597, 190] on th "September 2022" at bounding box center [602, 187] width 93 height 19
click at [666, 190] on th "›" at bounding box center [662, 187] width 11 height 19
click at [593, 264] on td "Oct" at bounding box center [586, 265] width 32 height 27
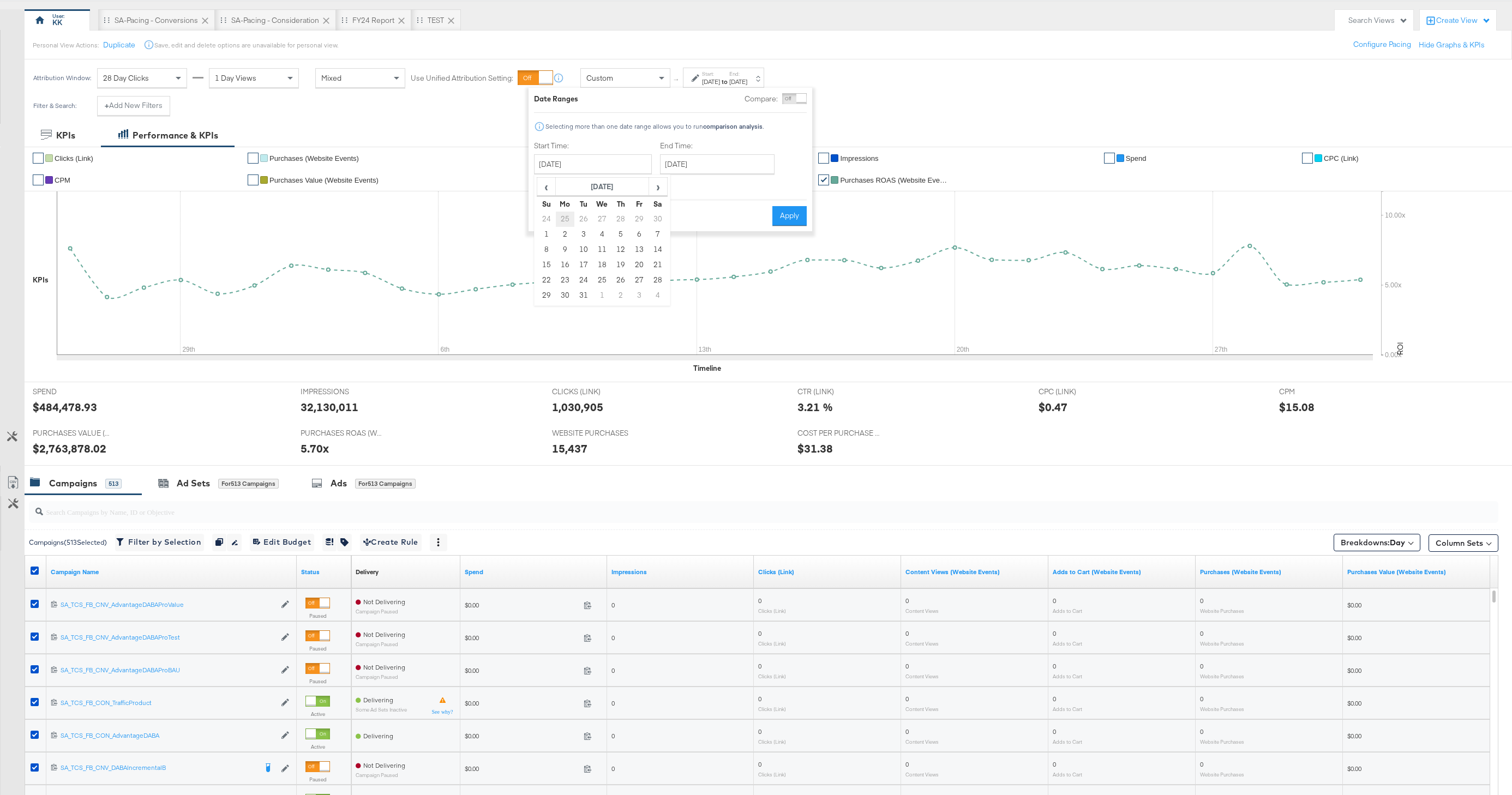
click at [566, 217] on td "25" at bounding box center [565, 219] width 19 height 15
type input "September 25th 2023"
click at [710, 169] on input "September 25th 2023" at bounding box center [718, 163] width 114 height 19
click at [751, 183] on th "September 2023" at bounding box center [729, 187] width 93 height 19
click at [679, 263] on td "Sep" at bounding box center [680, 265] width 32 height 27
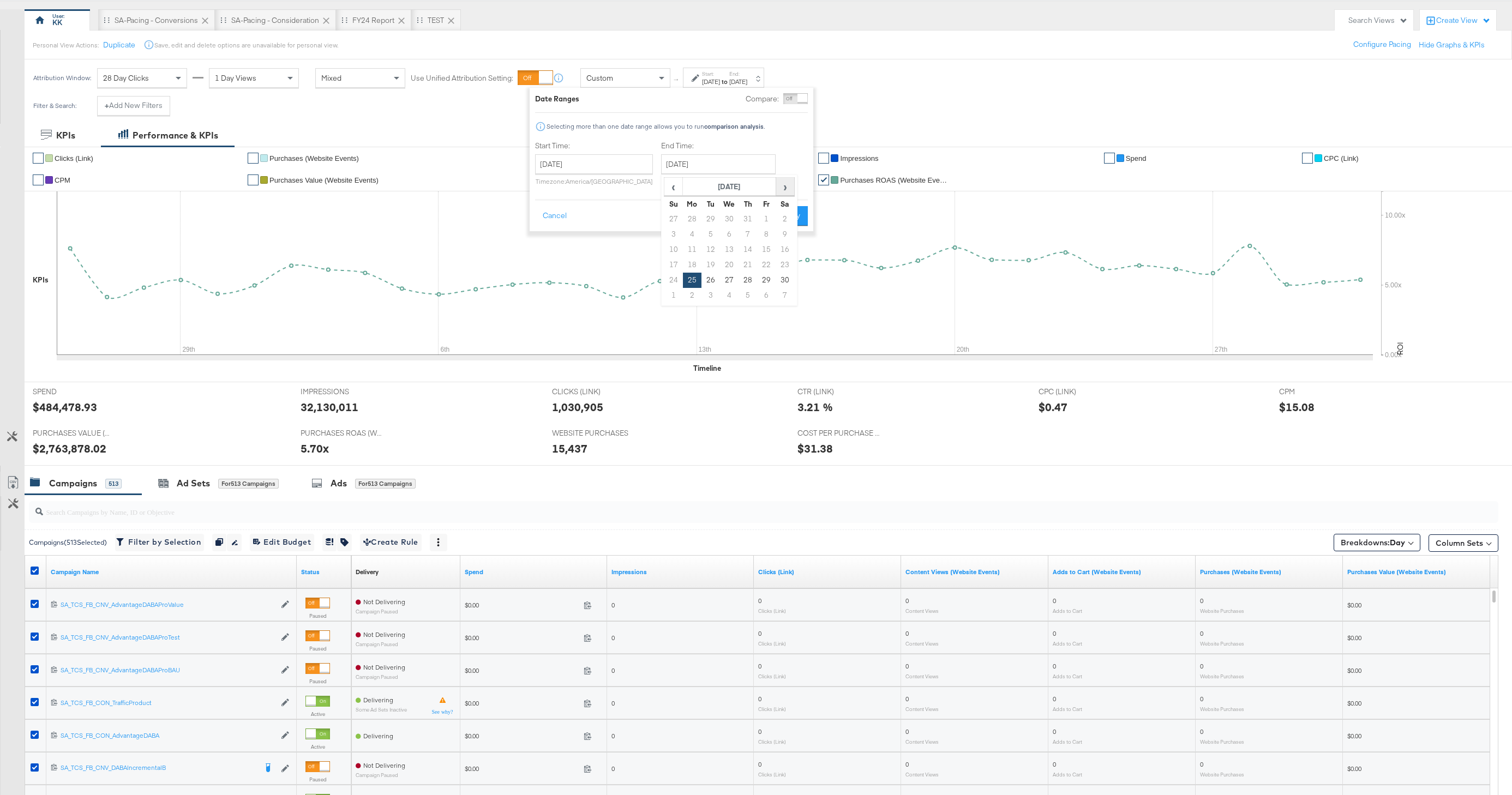
click at [784, 192] on span "›" at bounding box center [785, 187] width 17 height 16
click at [714, 298] on td "31" at bounding box center [710, 295] width 19 height 15
type input "October 31st 2023"
click at [797, 223] on button "Apply" at bounding box center [789, 215] width 34 height 19
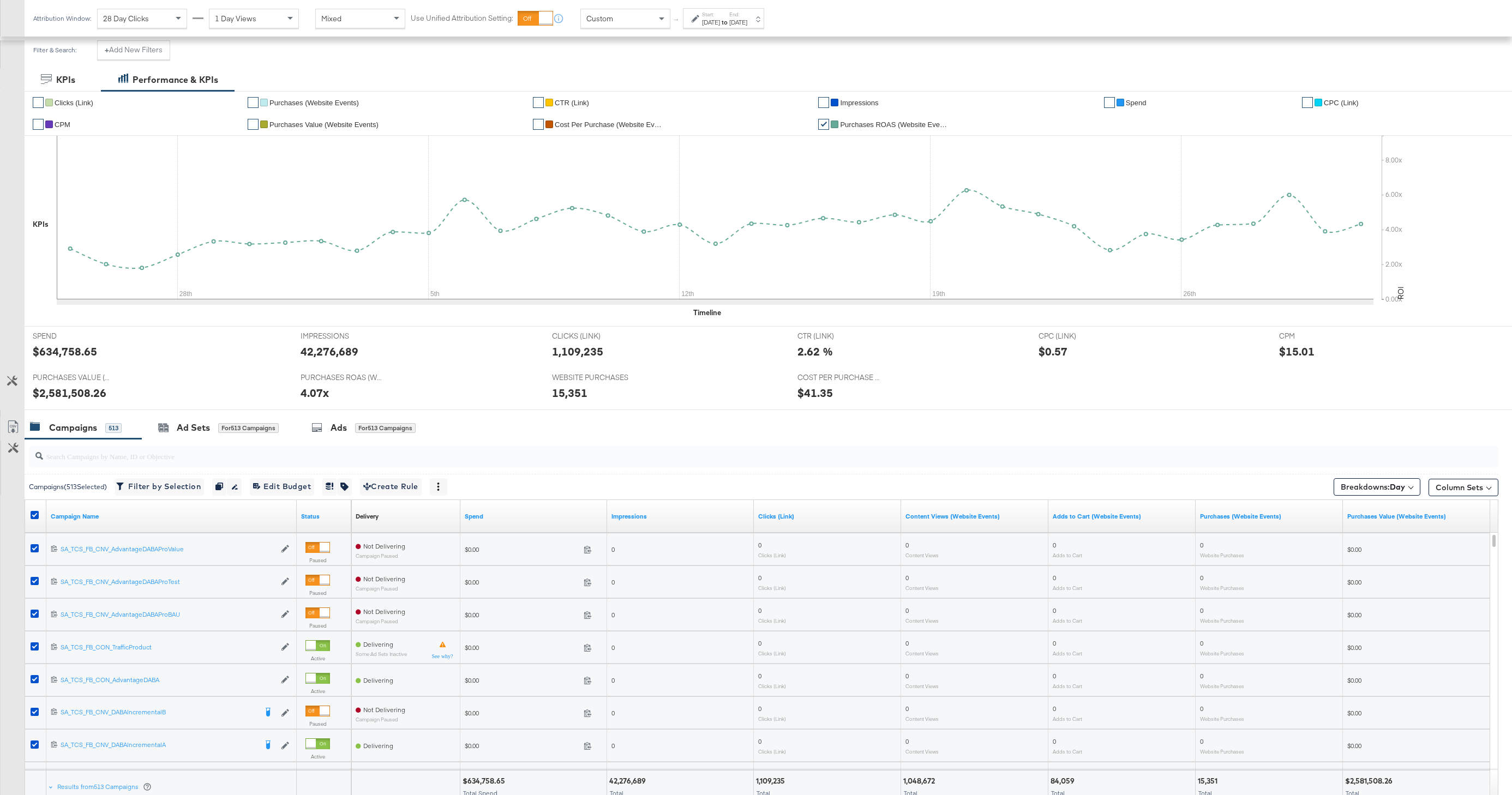
scroll to position [165, 0]
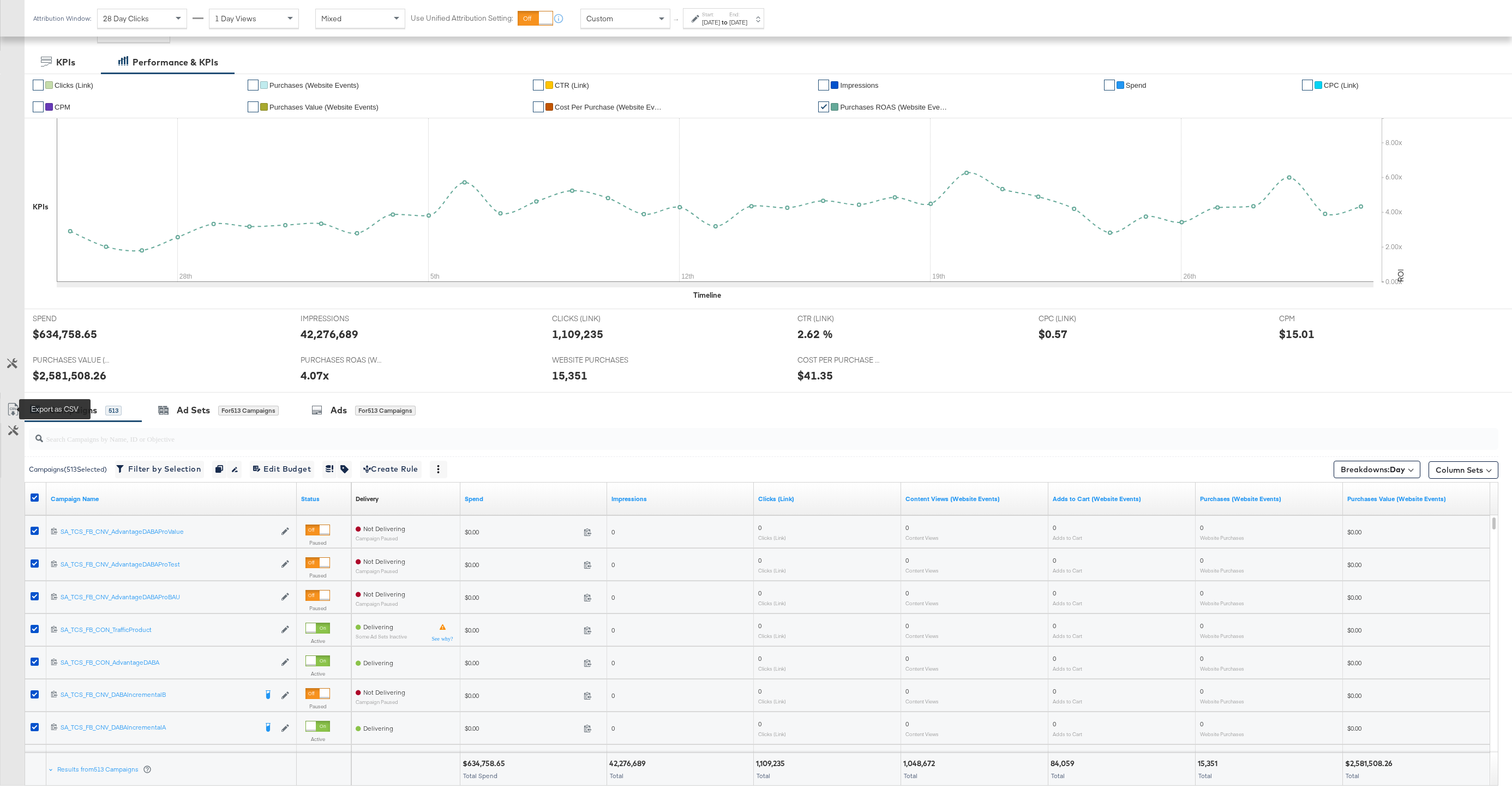
click at [14, 407] on icon at bounding box center [12, 409] width 13 height 13
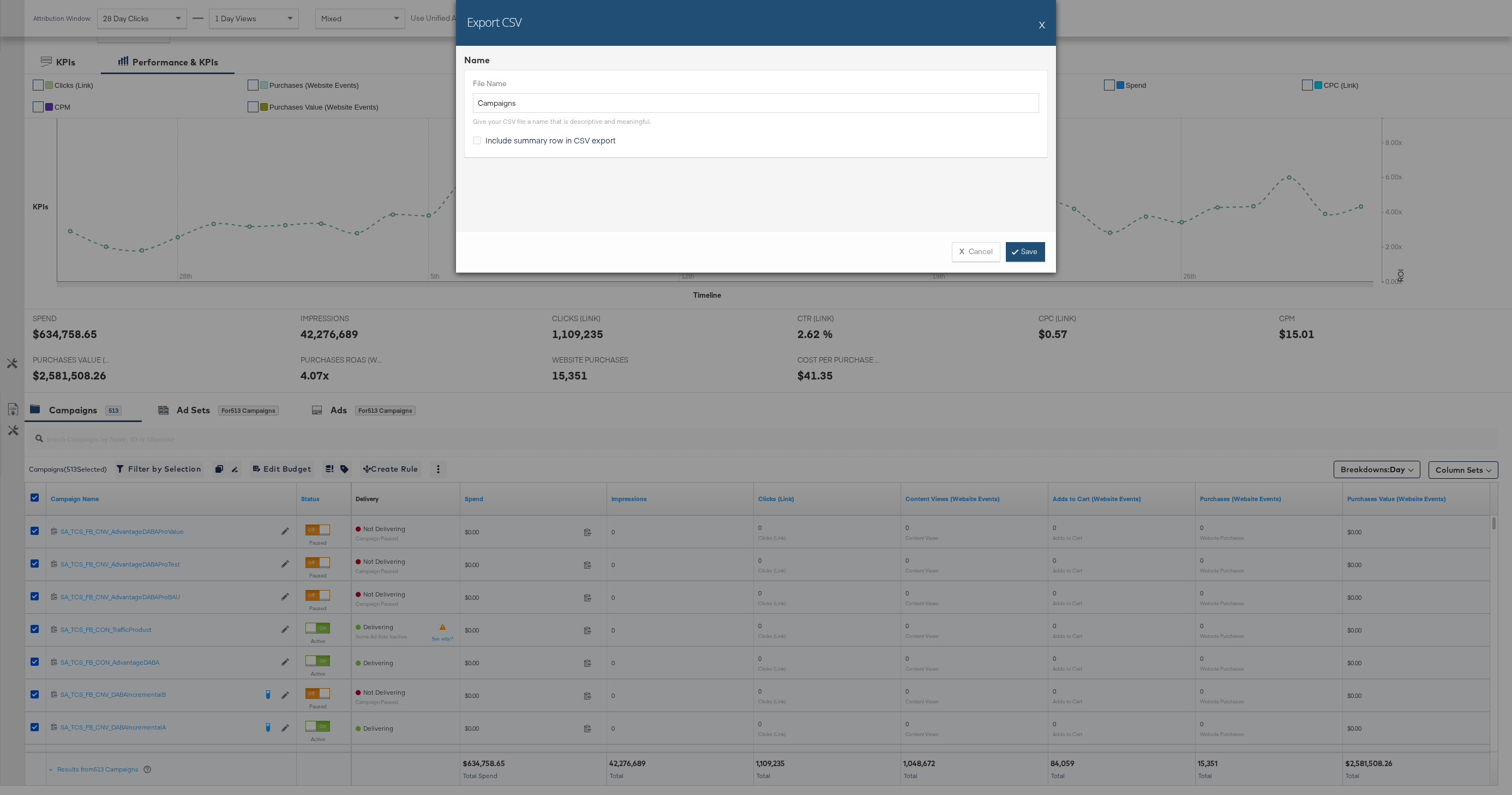
click at [1013, 250] on icon at bounding box center [1014, 251] width 3 height 6
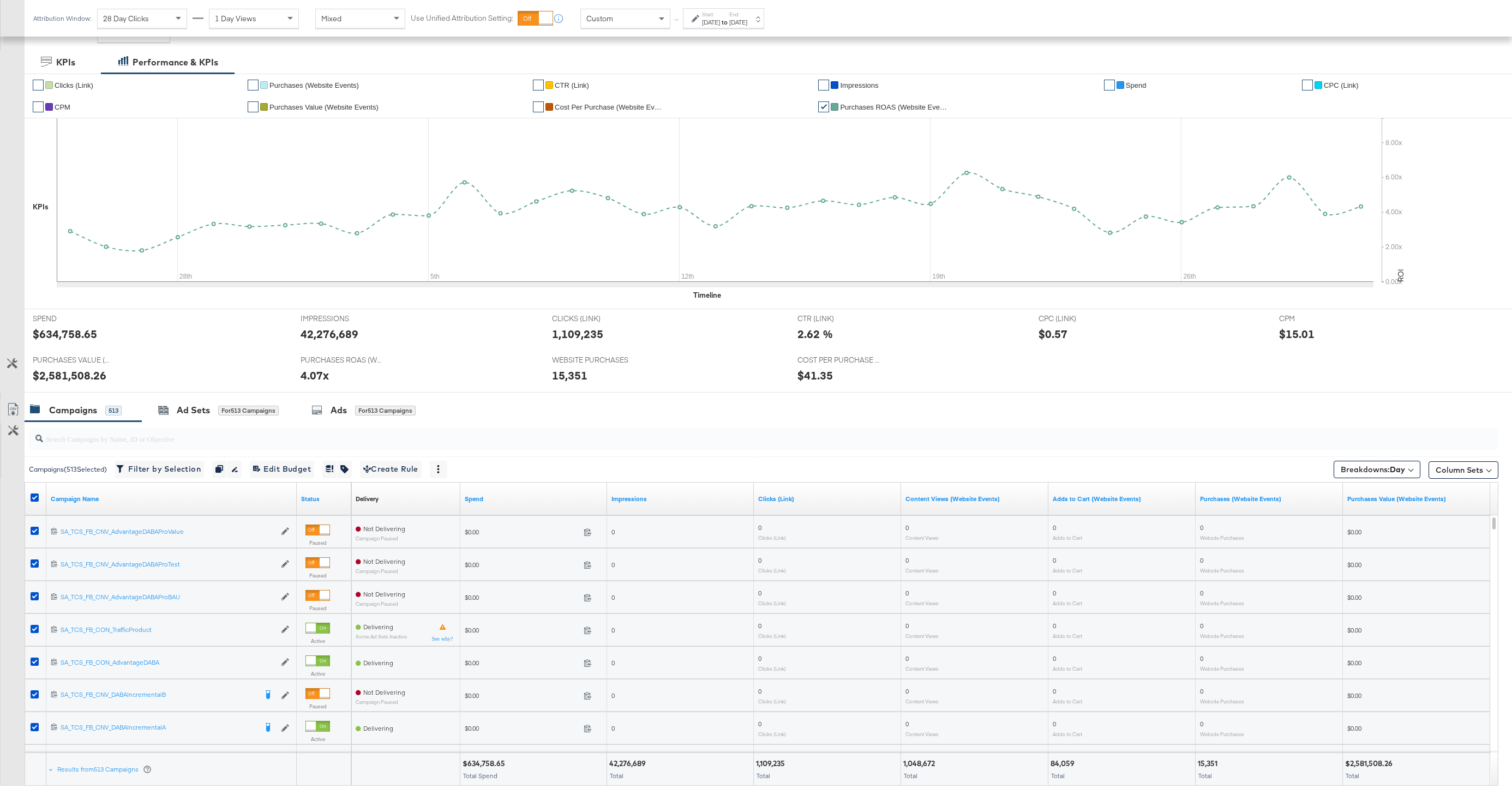
click at [722, 28] on div "Start: Sep 25th 2023 to End: Oct 31st 2023" at bounding box center [724, 18] width 81 height 20
click at [603, 109] on input "September 25th 2023" at bounding box center [592, 104] width 118 height 19
click at [619, 120] on th "September 2023" at bounding box center [602, 128] width 93 height 19
click at [657, 123] on th "›" at bounding box center [662, 128] width 11 height 19
click at [587, 205] on td "Oct" at bounding box center [586, 205] width 32 height 27
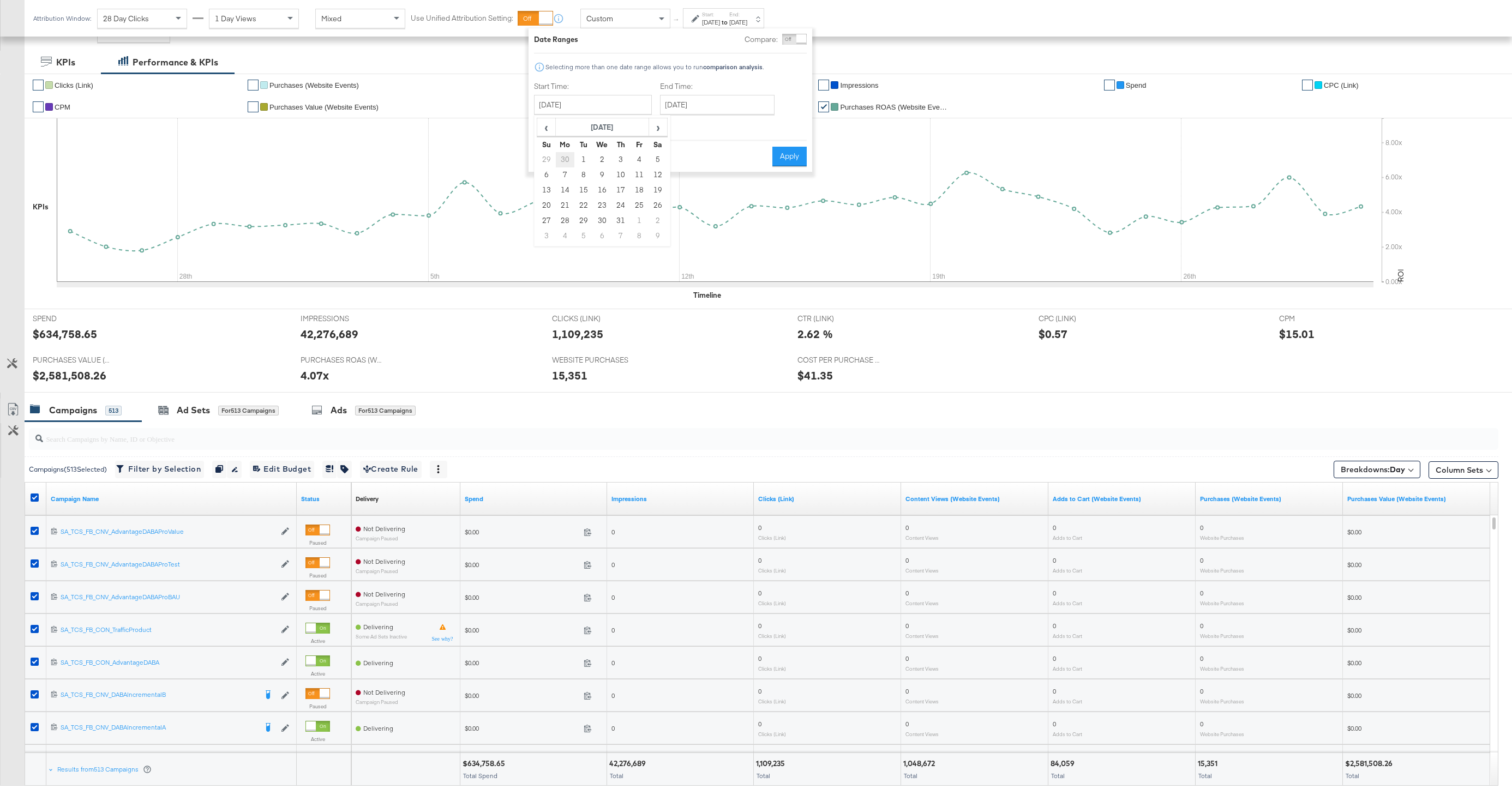
click at [567, 160] on td "30" at bounding box center [565, 160] width 19 height 15
type input "[DATE]"
click at [584, 100] on input "[DATE]" at bounding box center [594, 104] width 118 height 19
click at [570, 213] on td "23" at bounding box center [566, 221] width 19 height 15
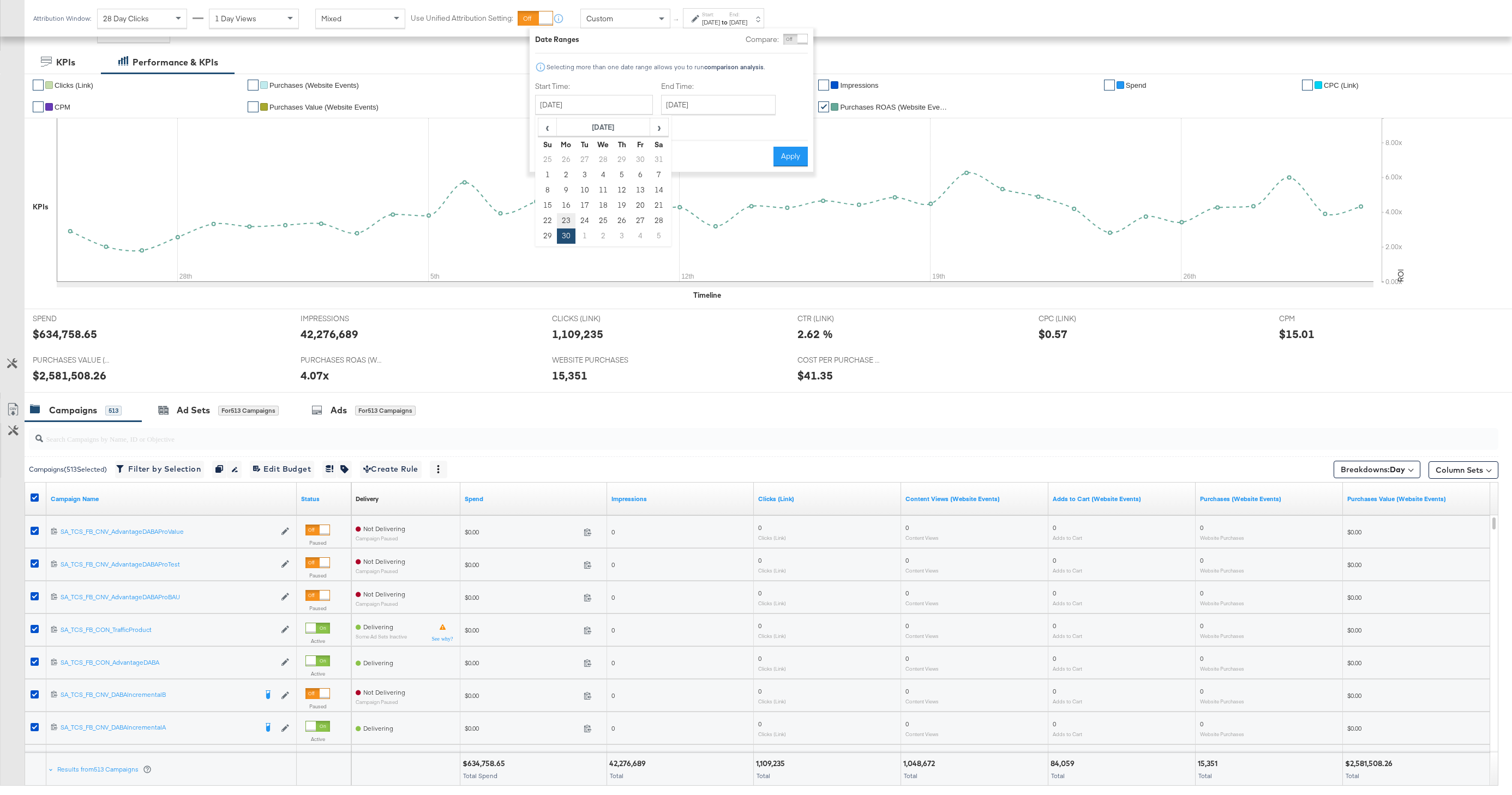
type input "[DATE]"
click at [711, 84] on label "End Time:" at bounding box center [721, 86] width 119 height 11
click at [717, 102] on input "[DATE]" at bounding box center [719, 104] width 114 height 19
click at [777, 129] on span "›" at bounding box center [785, 127] width 17 height 16
click at [751, 222] on td "31" at bounding box center [749, 221] width 19 height 15
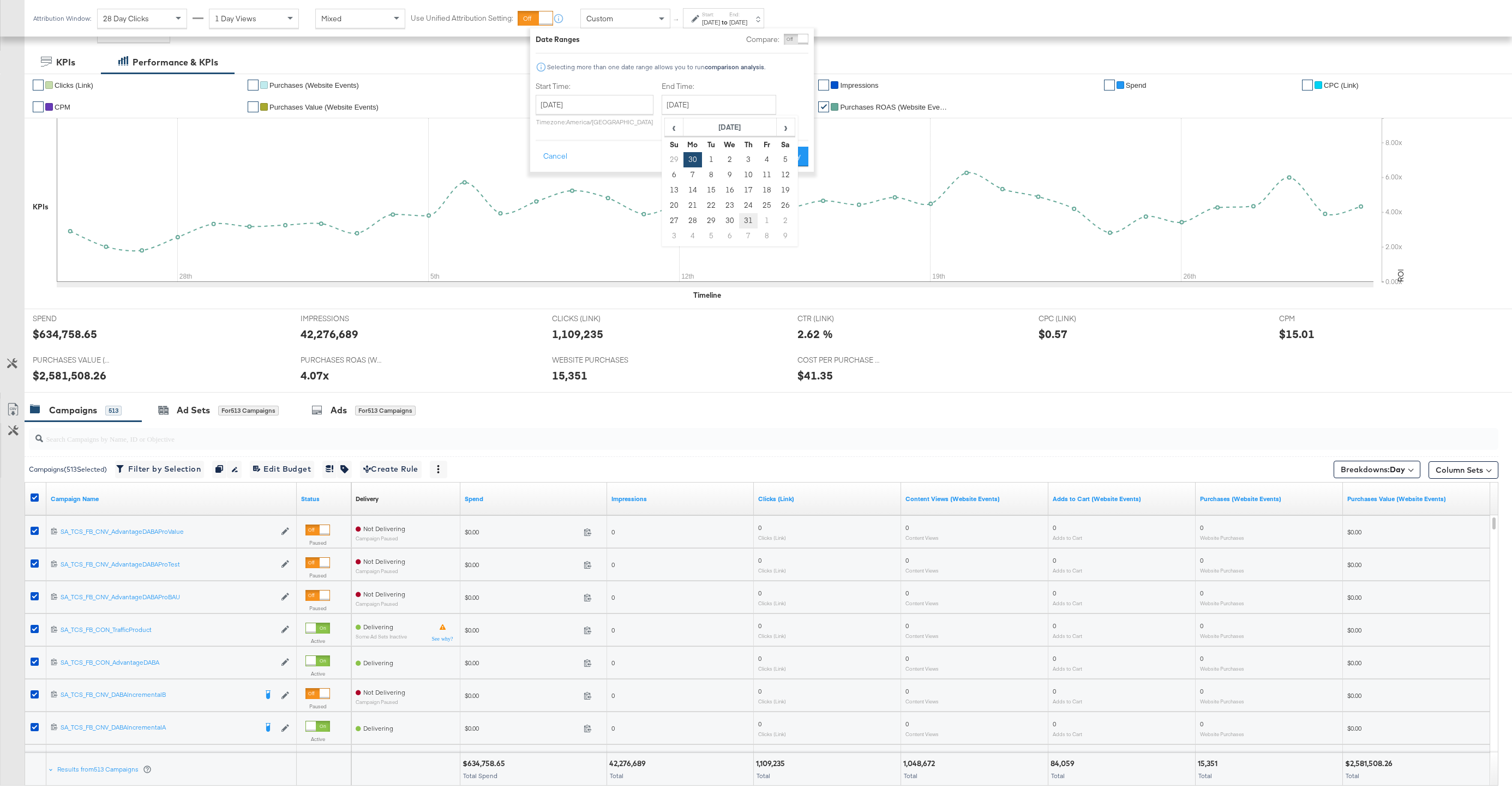
type input "[DATE]"
click at [797, 156] on button "Apply" at bounding box center [789, 156] width 34 height 19
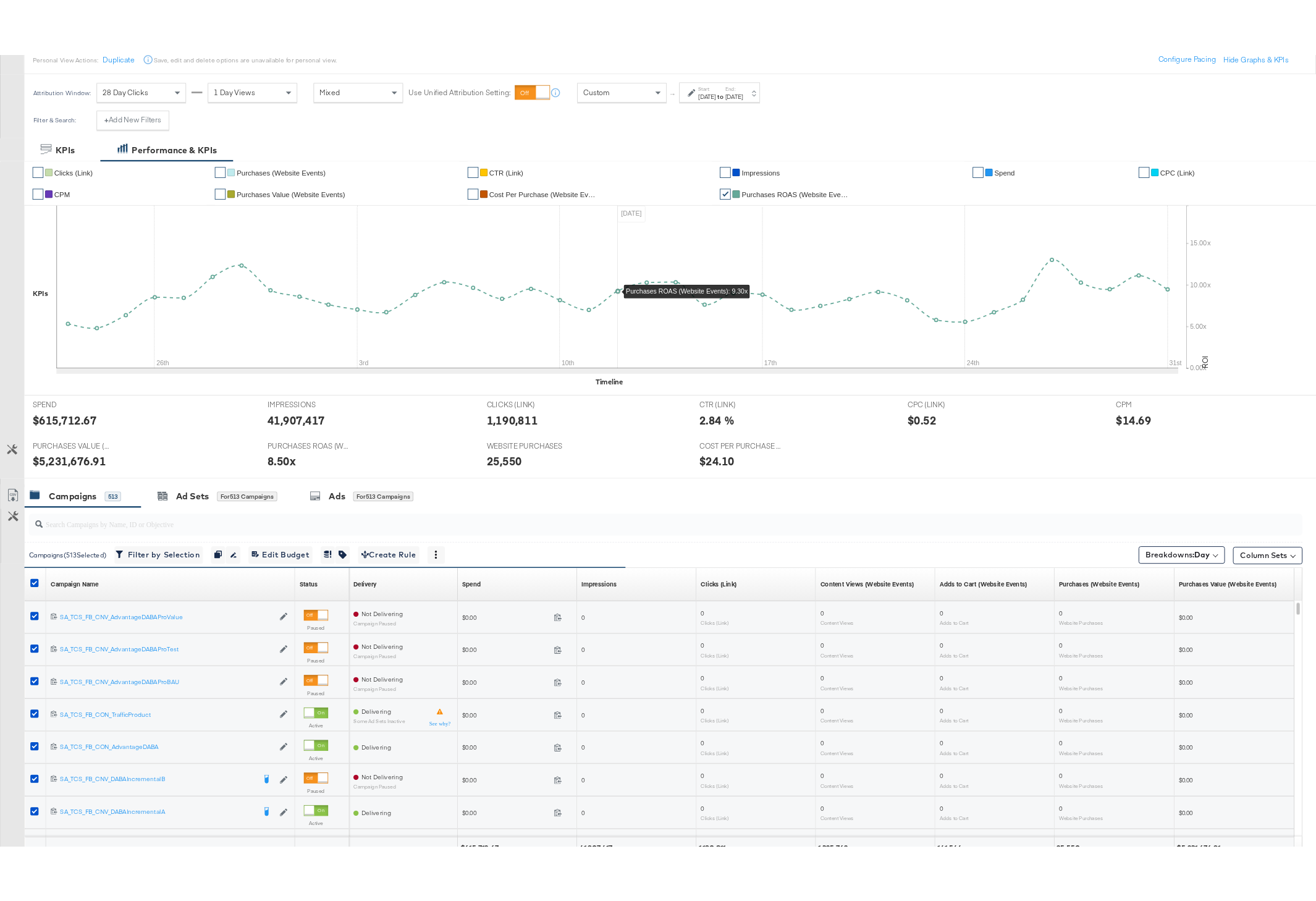
scroll to position [200, 0]
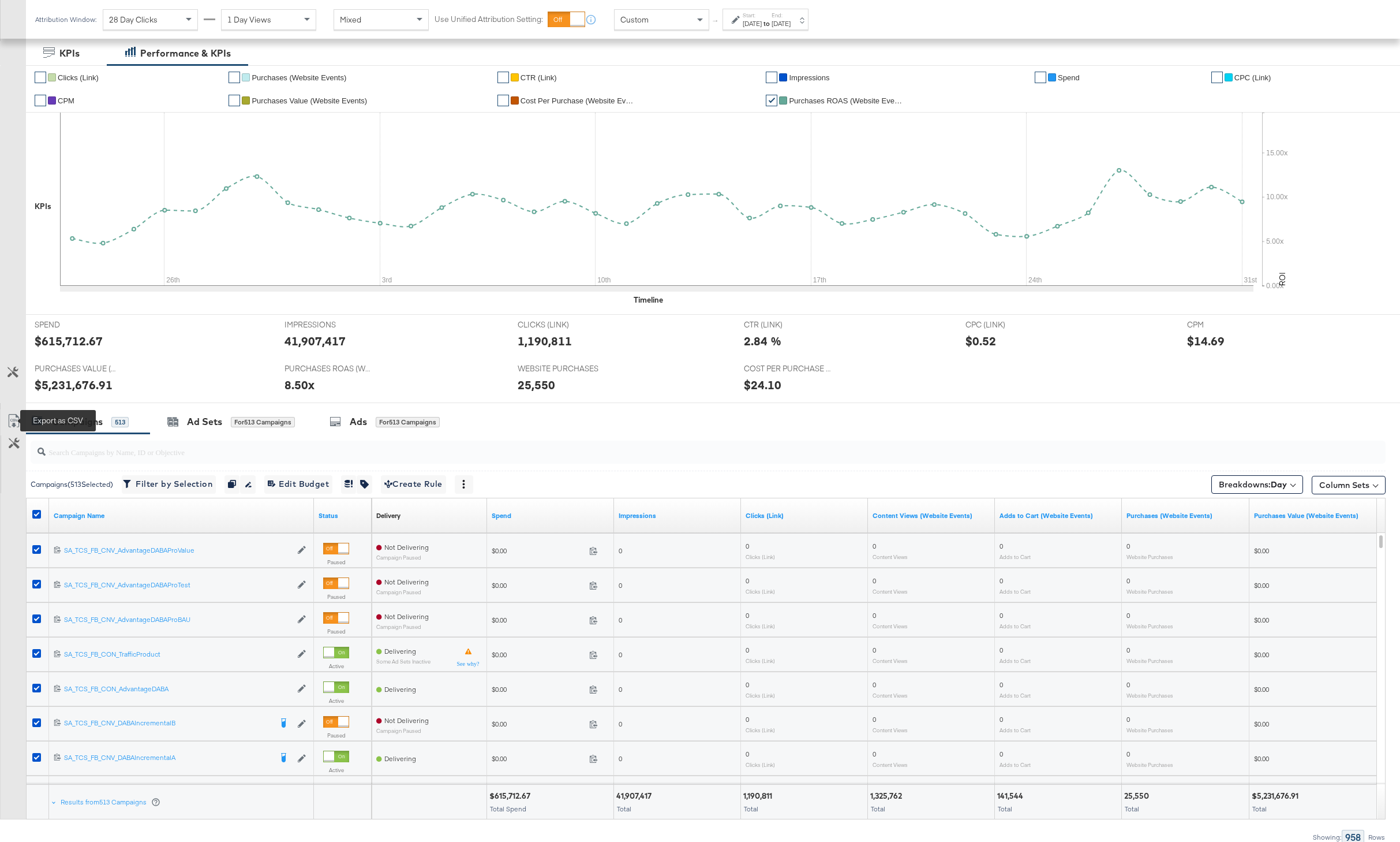
click at [7, 418] on icon at bounding box center [13, 420] width 14 height 14
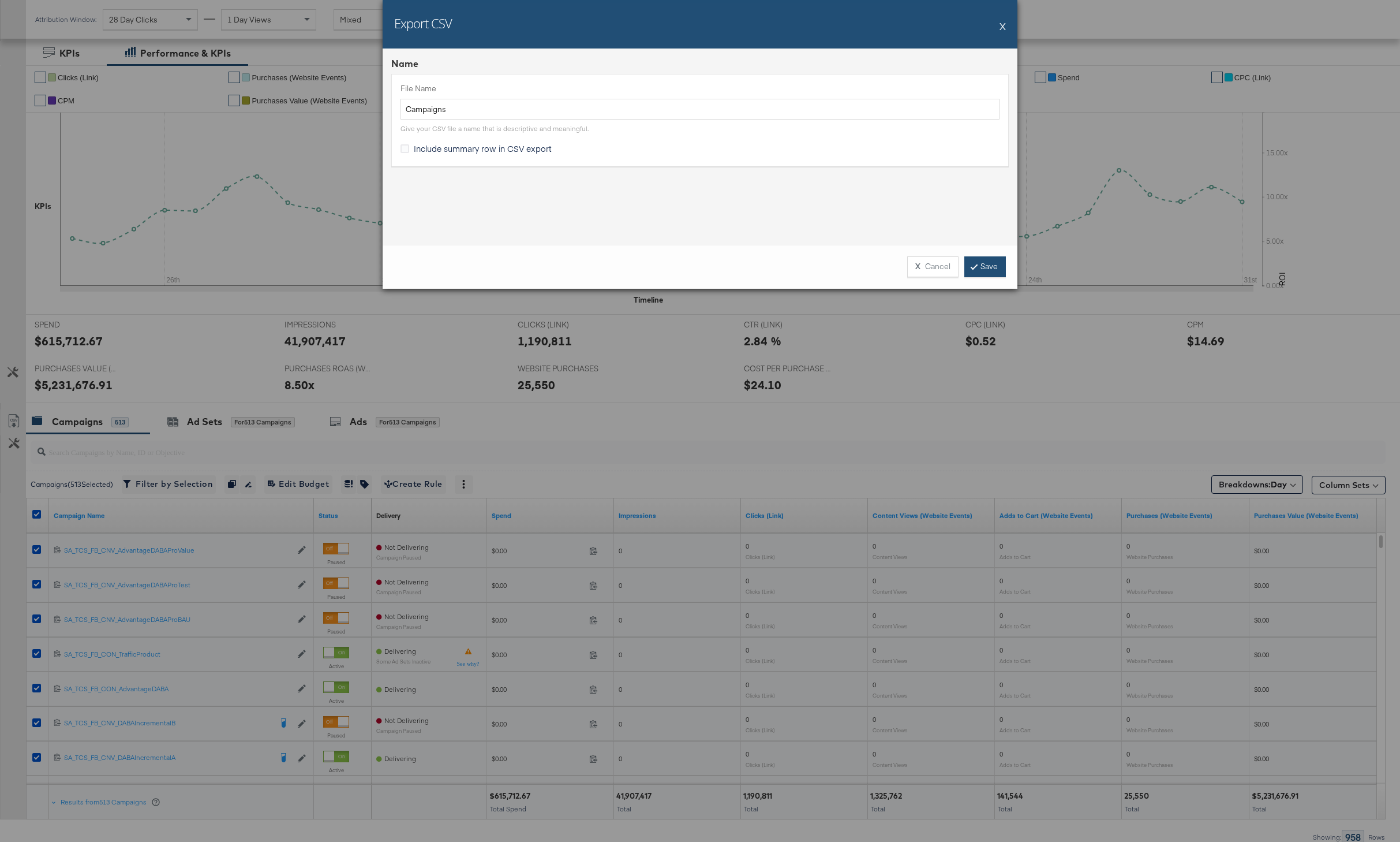
click at [985, 266] on link "Save" at bounding box center [985, 266] width 42 height 20
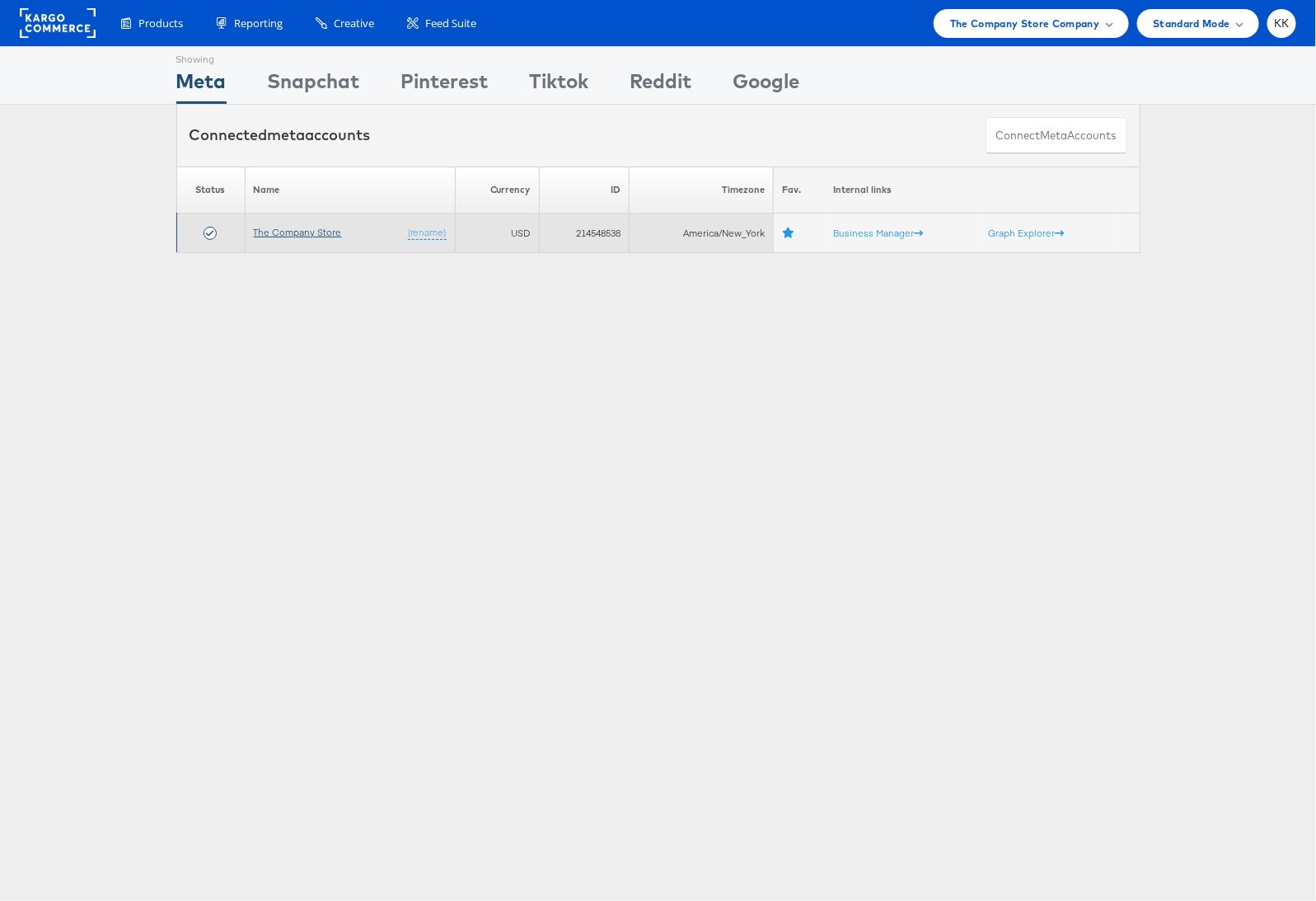
click at [292, 226] on link "The Company Store" at bounding box center [297, 231] width 88 height 12
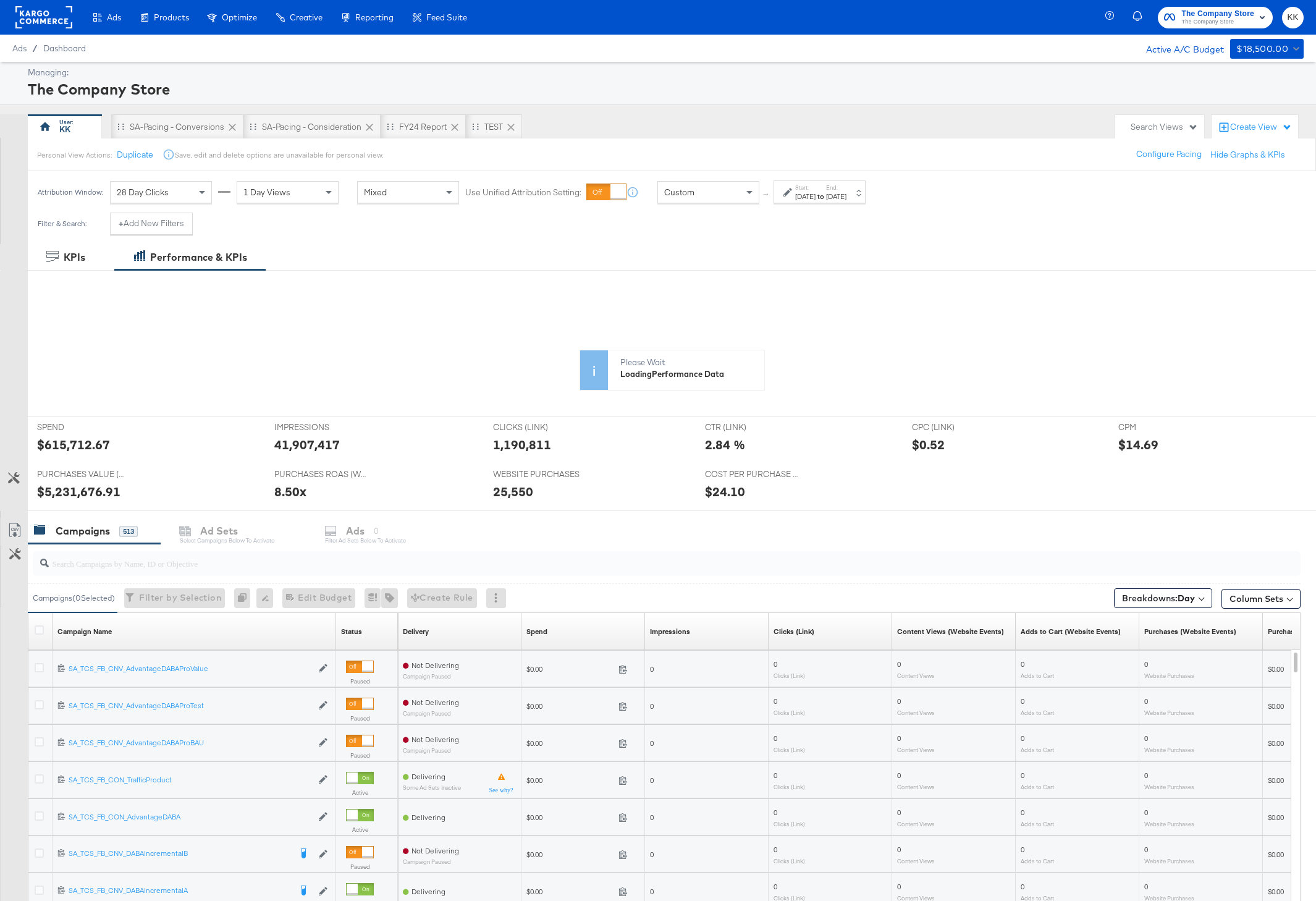
click at [815, 194] on div "[DATE]" at bounding box center [805, 197] width 21 height 10
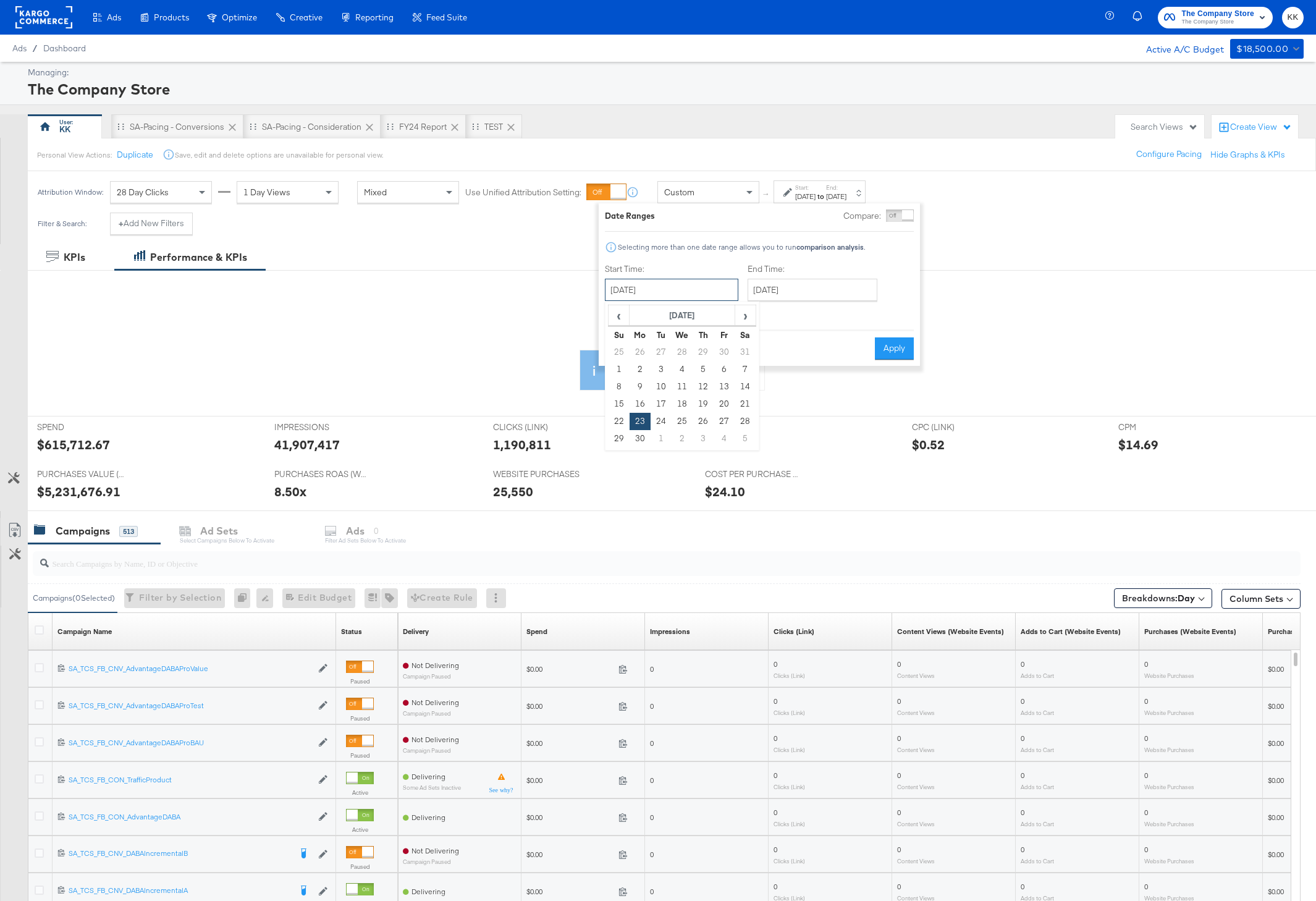
click at [676, 294] on input "[DATE]" at bounding box center [671, 289] width 134 height 22
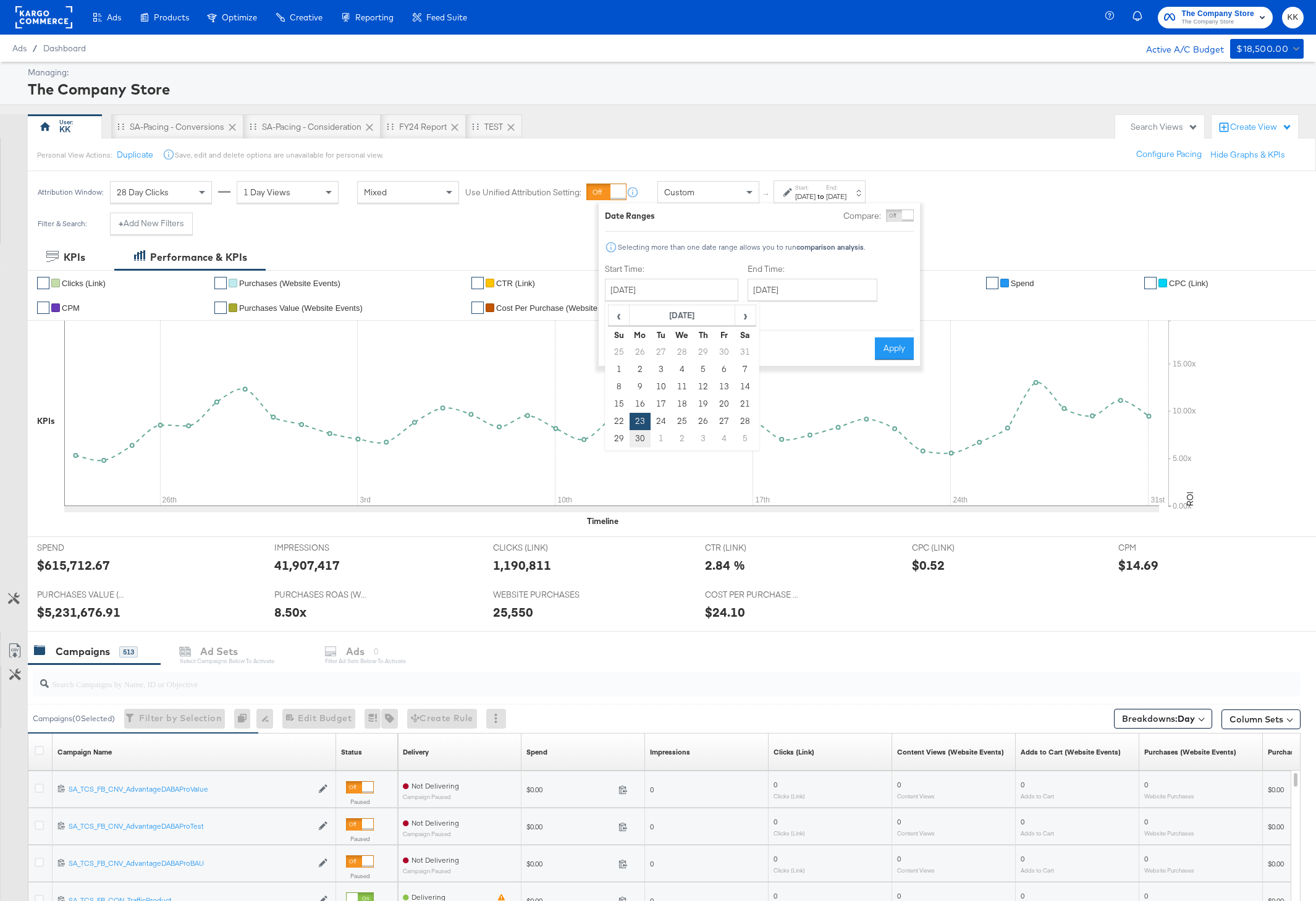
click at [636, 437] on td "30" at bounding box center [640, 438] width 21 height 17
type input "[DATE]"
click at [784, 282] on input "[DATE]" at bounding box center [812, 289] width 129 height 22
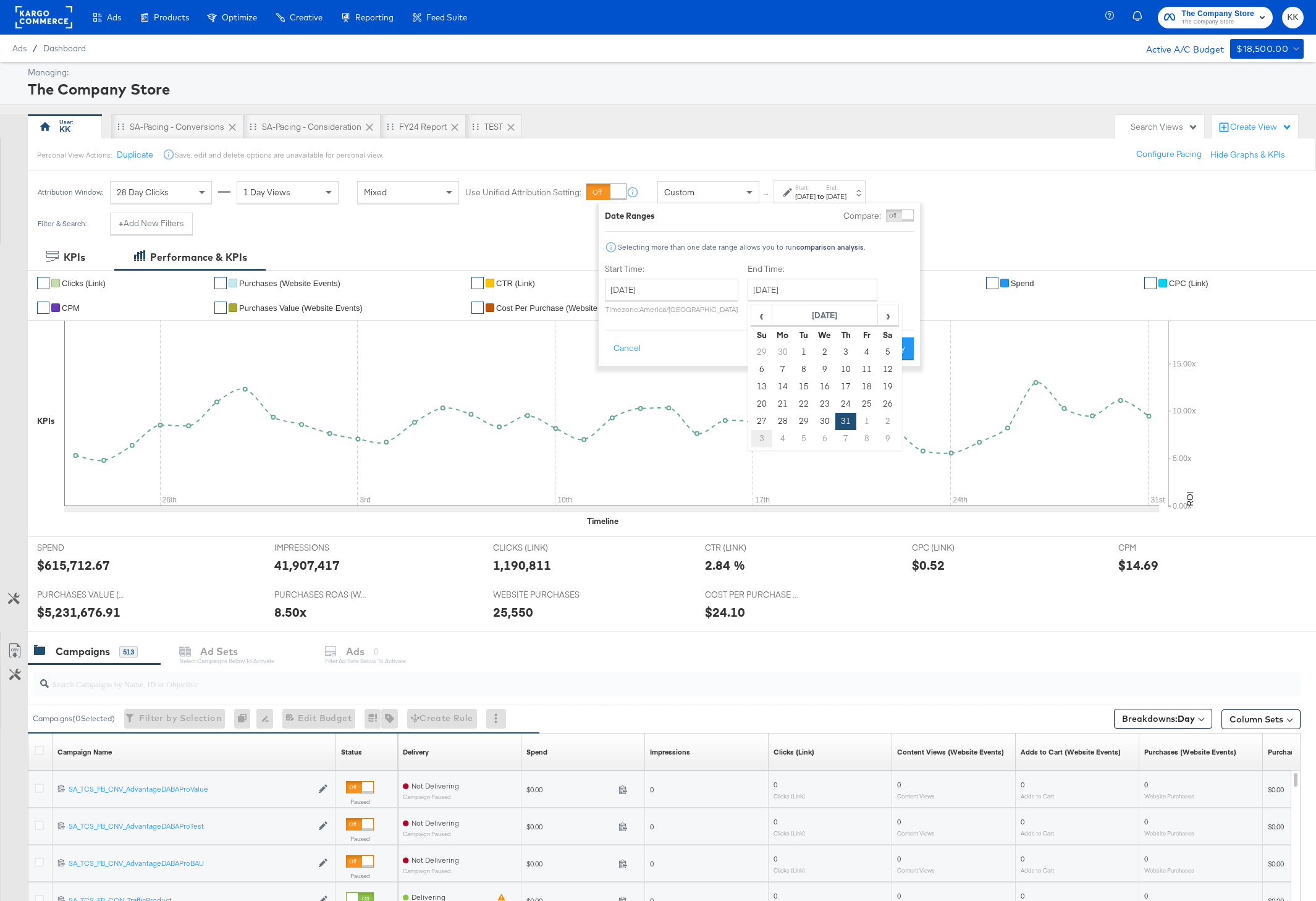
click at [764, 439] on td "3" at bounding box center [762, 438] width 21 height 17
type input "[DATE]"
click at [885, 339] on button "Apply" at bounding box center [892, 348] width 39 height 22
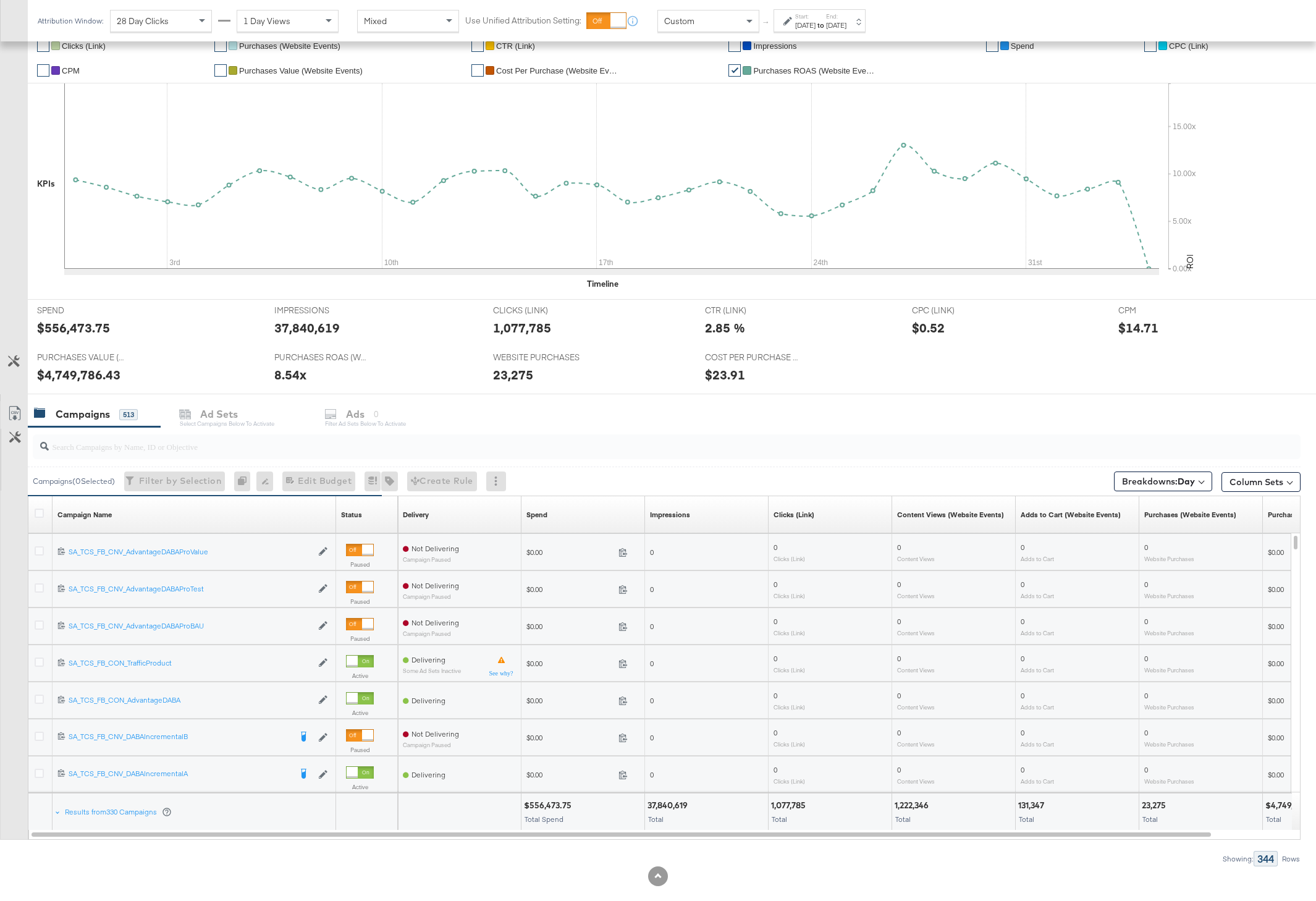
scroll to position [257, 0]
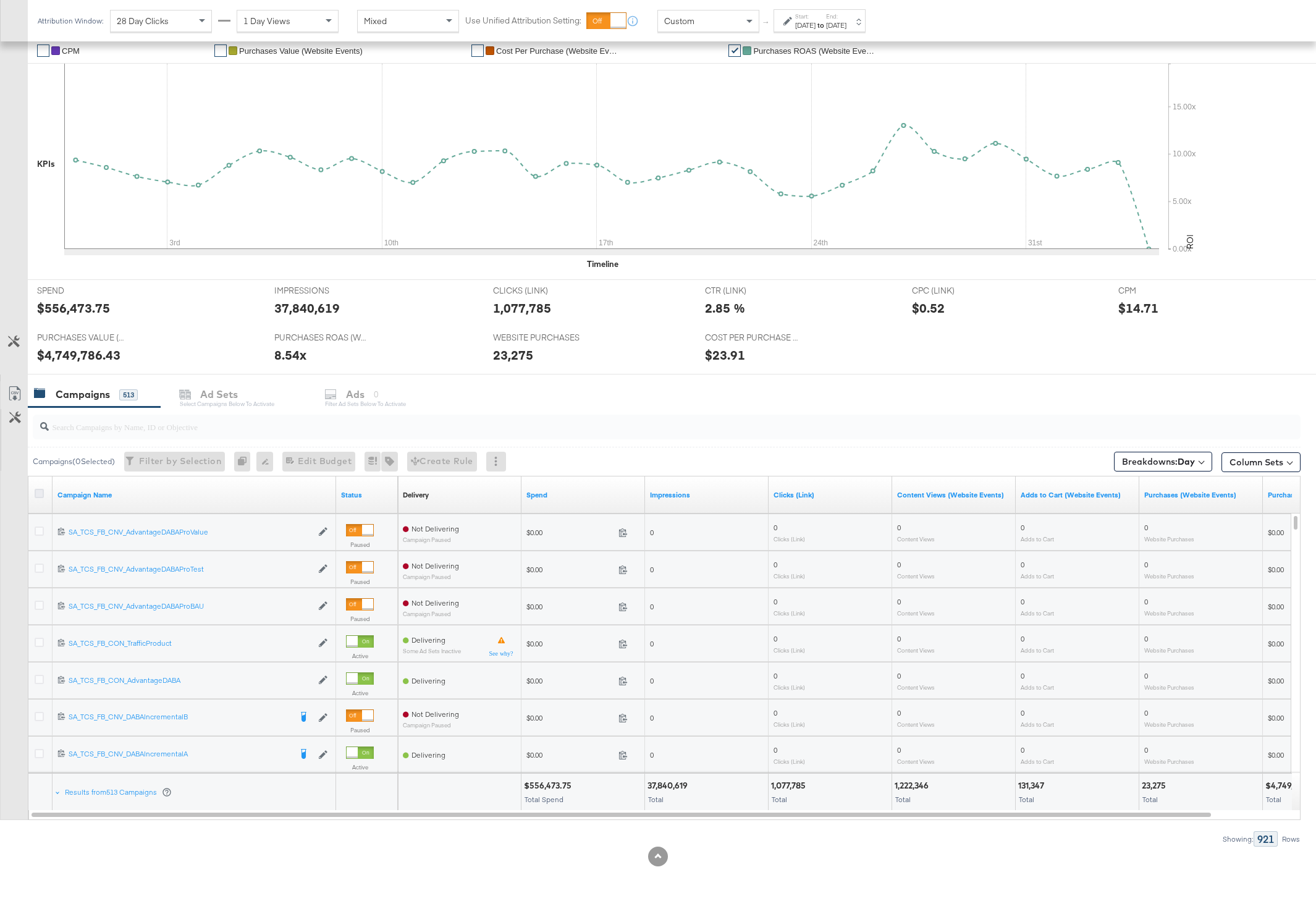
click at [37, 496] on icon at bounding box center [39, 493] width 9 height 9
click at [0, 0] on input "checkbox" at bounding box center [0, 0] width 0 height 0
click at [21, 398] on icon at bounding box center [14, 393] width 15 height 15
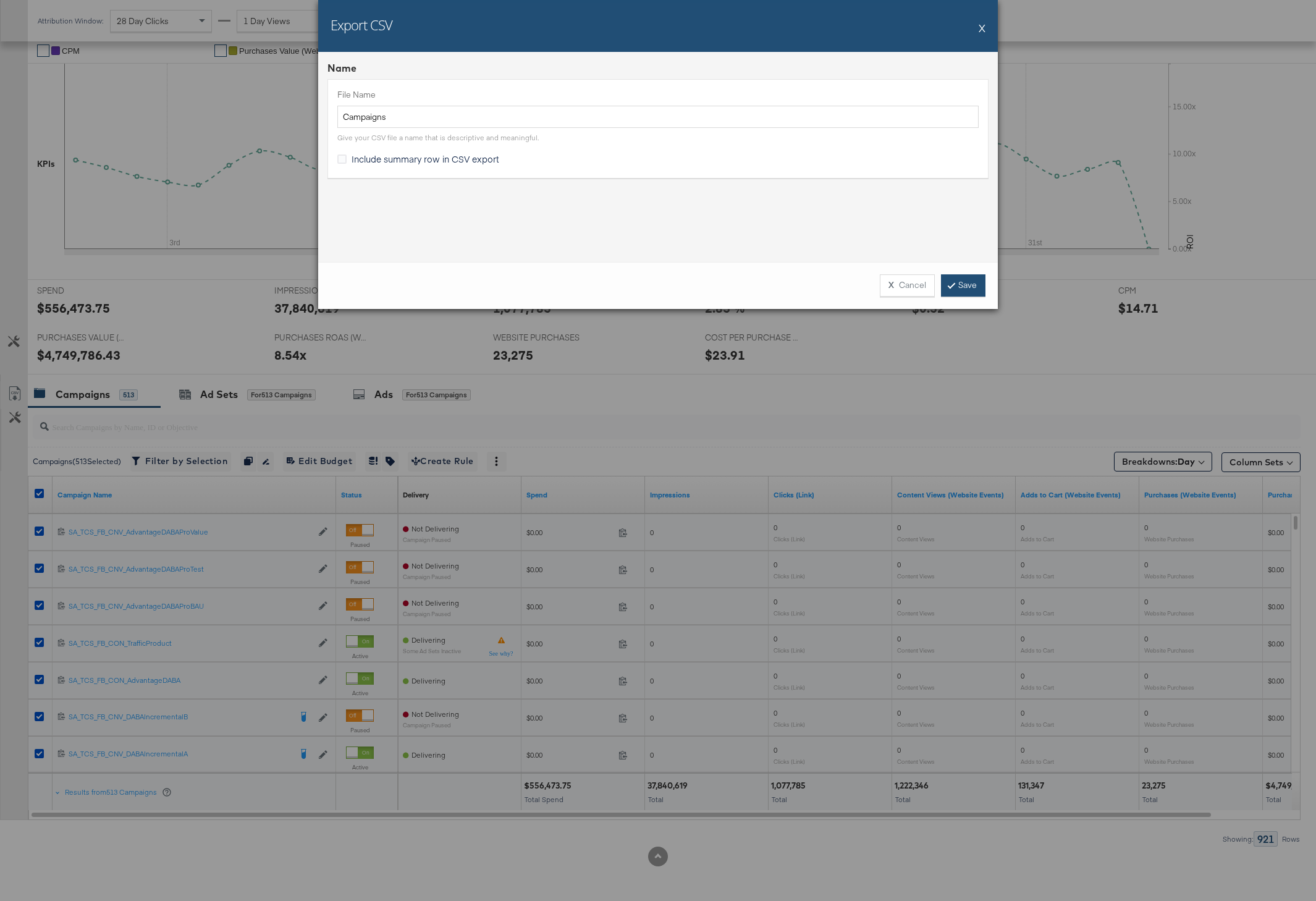
click at [968, 289] on link "Save" at bounding box center [962, 285] width 45 height 22
